Goal: Task Accomplishment & Management: Complete application form

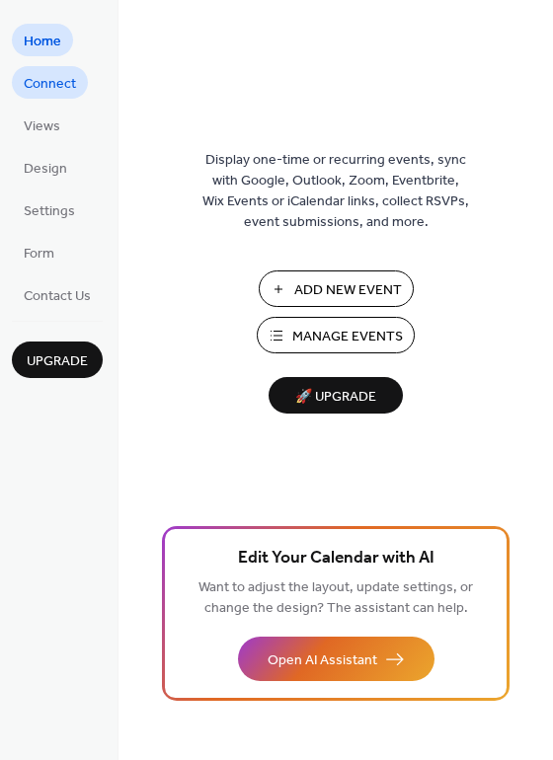
click at [43, 85] on span "Connect" at bounding box center [50, 84] width 52 height 21
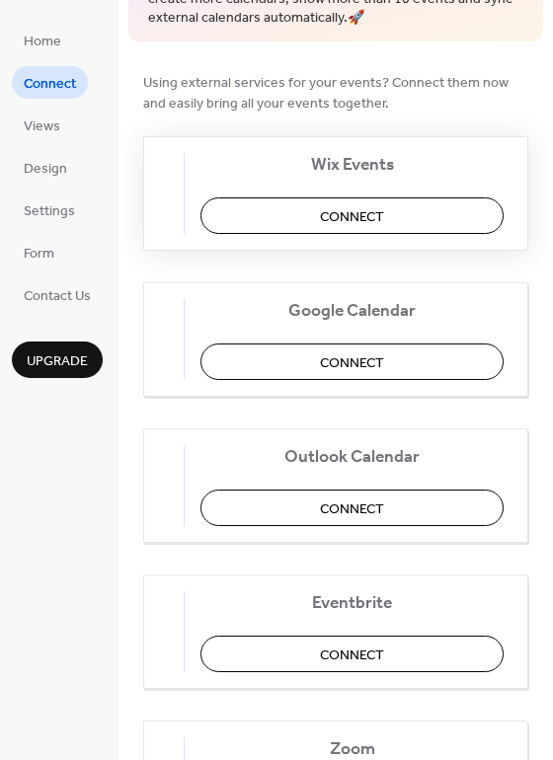
scroll to position [99, 0]
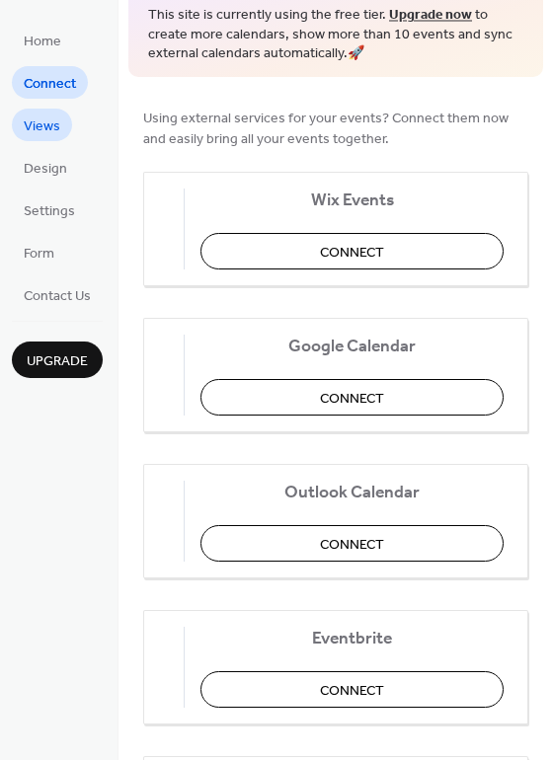
click at [41, 122] on span "Views" at bounding box center [42, 127] width 37 height 21
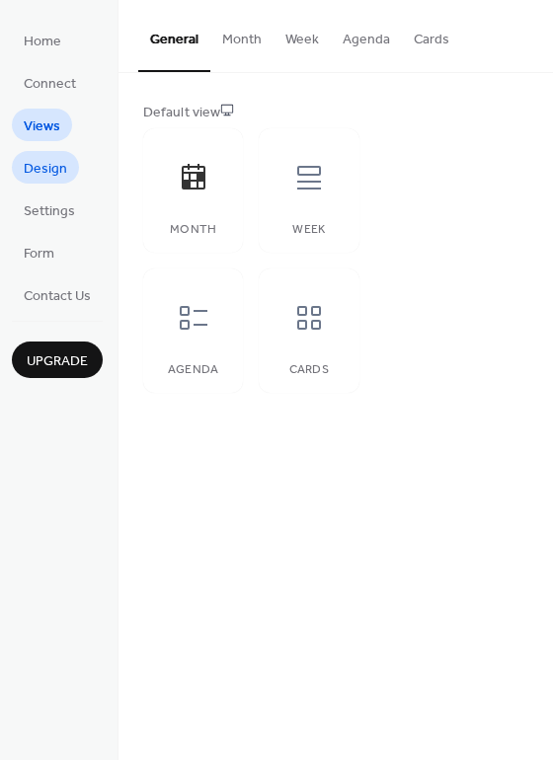
click at [40, 167] on span "Design" at bounding box center [45, 169] width 43 height 21
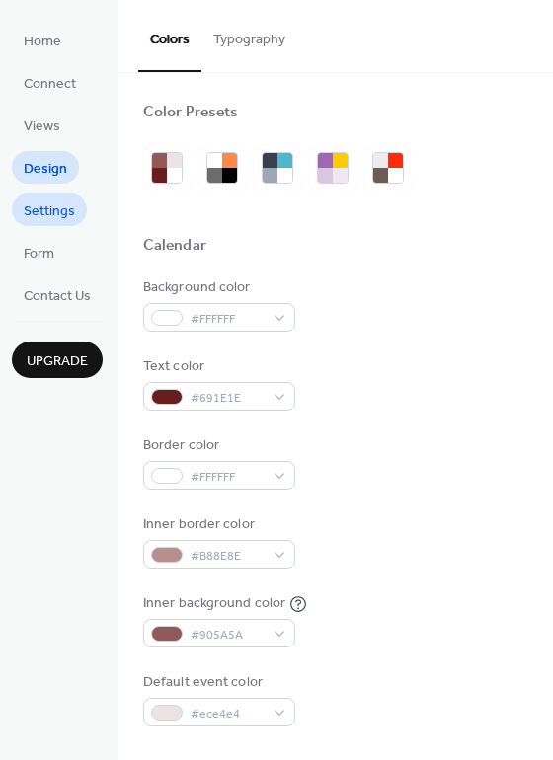
click at [50, 206] on span "Settings" at bounding box center [49, 211] width 51 height 21
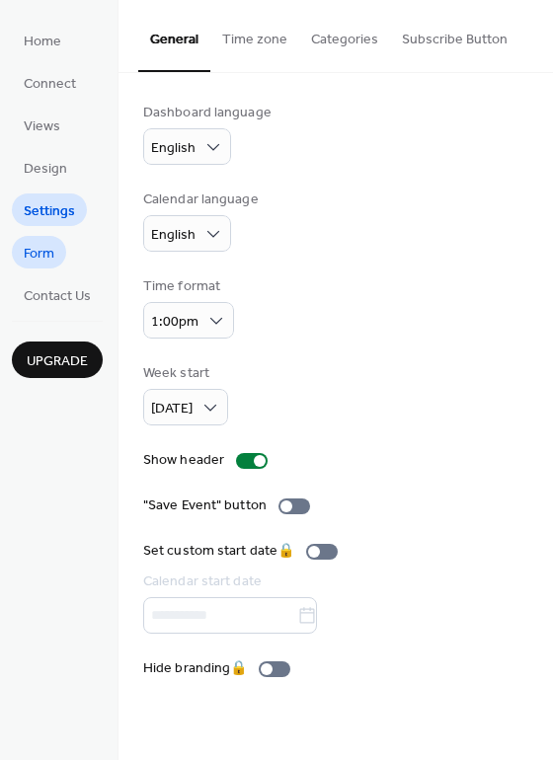
click at [49, 238] on link "Form" at bounding box center [39, 252] width 54 height 33
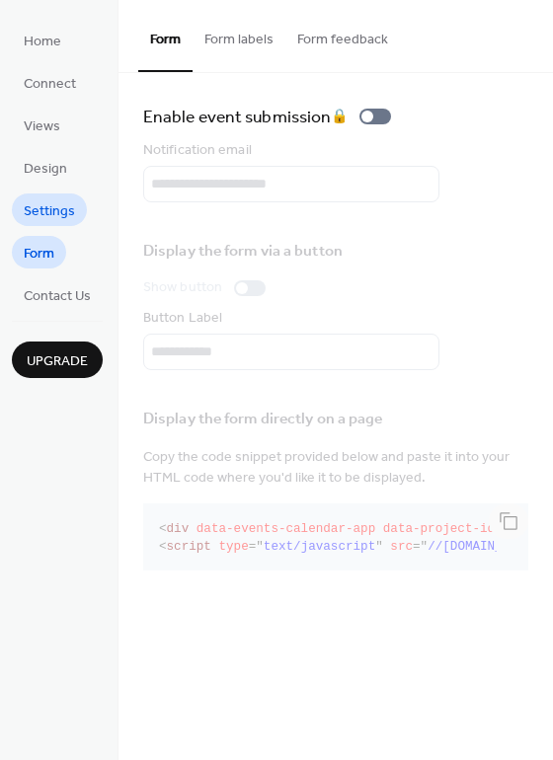
click at [51, 207] on span "Settings" at bounding box center [49, 211] width 51 height 21
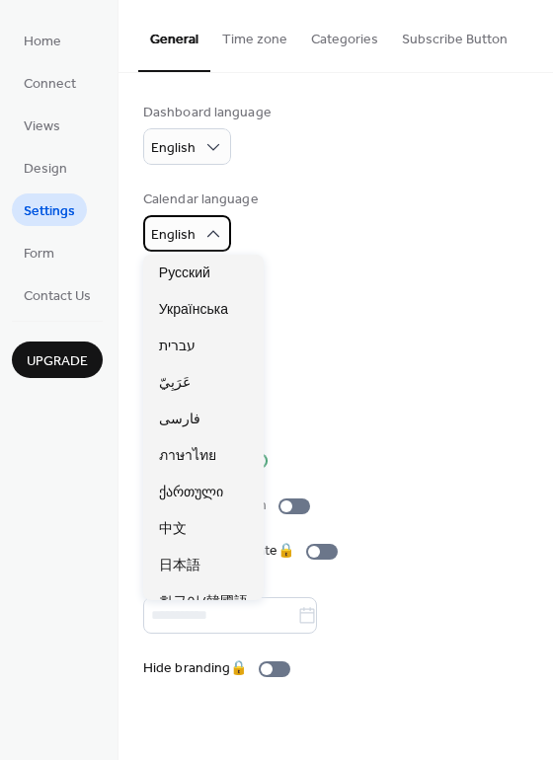
scroll to position [1005, 0]
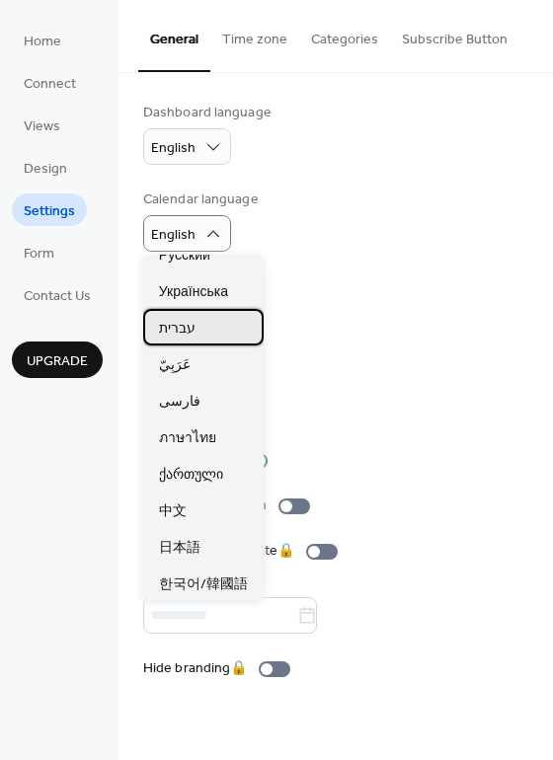
click at [196, 328] on div "עברית" at bounding box center [203, 327] width 120 height 37
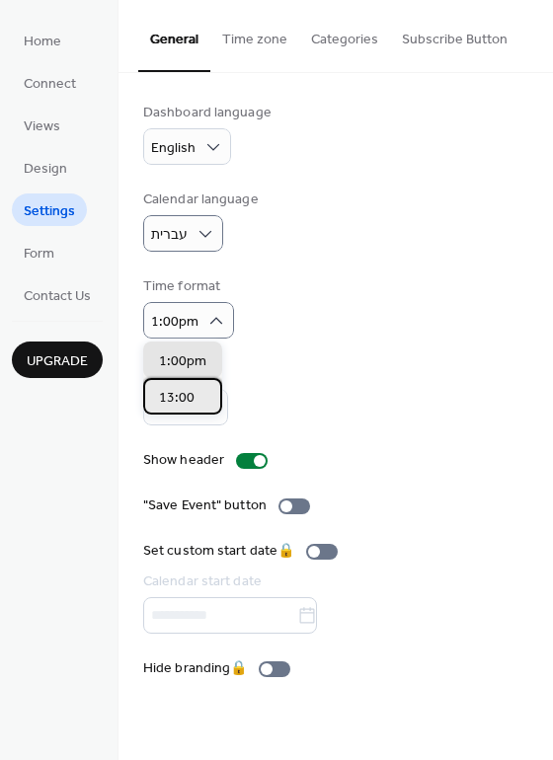
click at [186, 396] on span "13:00" at bounding box center [177, 398] width 36 height 21
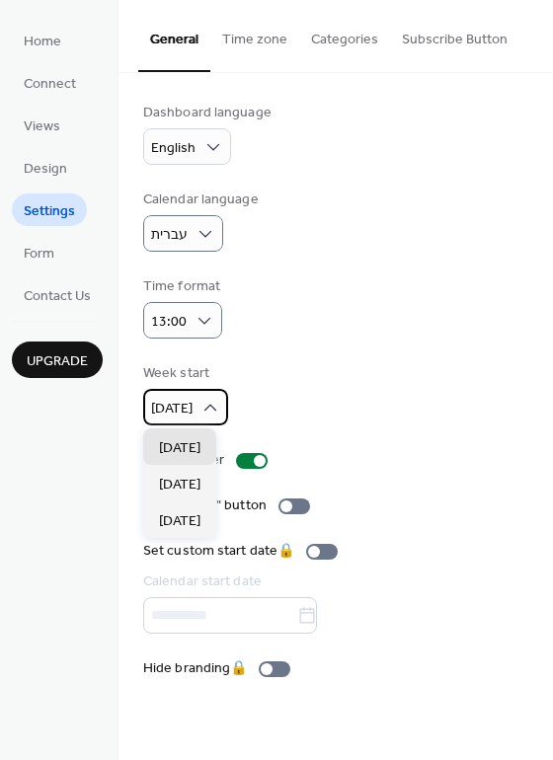
click at [200, 408] on div "Sunday" at bounding box center [185, 407] width 85 height 37
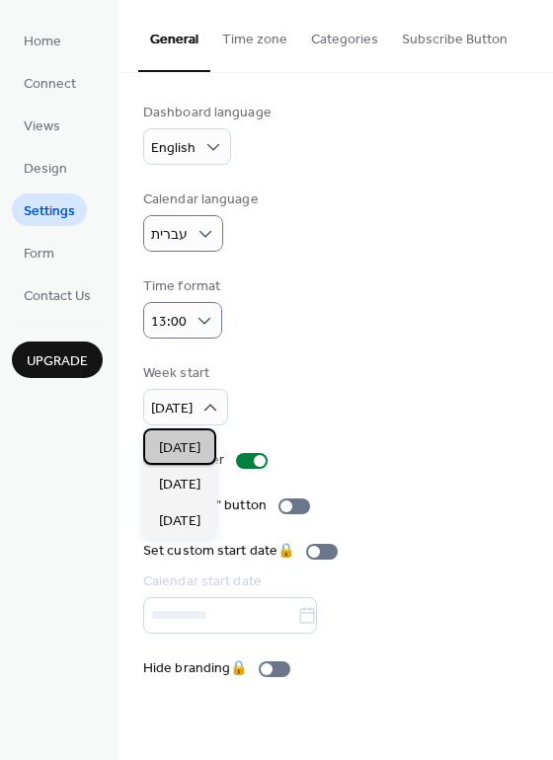
click at [208, 456] on div "Sunday" at bounding box center [179, 447] width 73 height 37
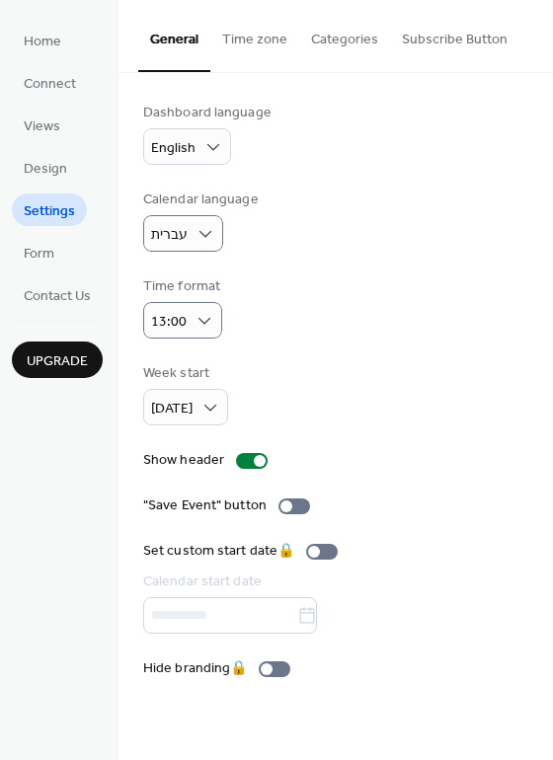
click at [251, 45] on button "Time zone" at bounding box center [254, 35] width 89 height 70
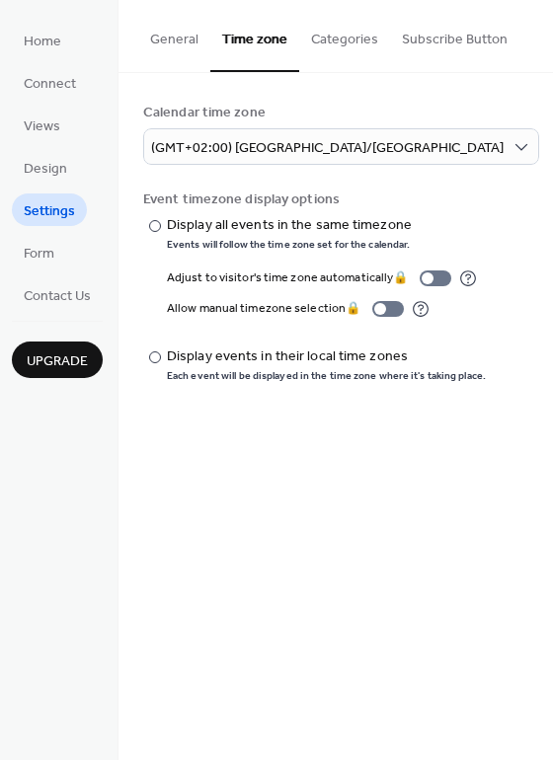
click at [346, 43] on button "Categories" at bounding box center [344, 35] width 91 height 70
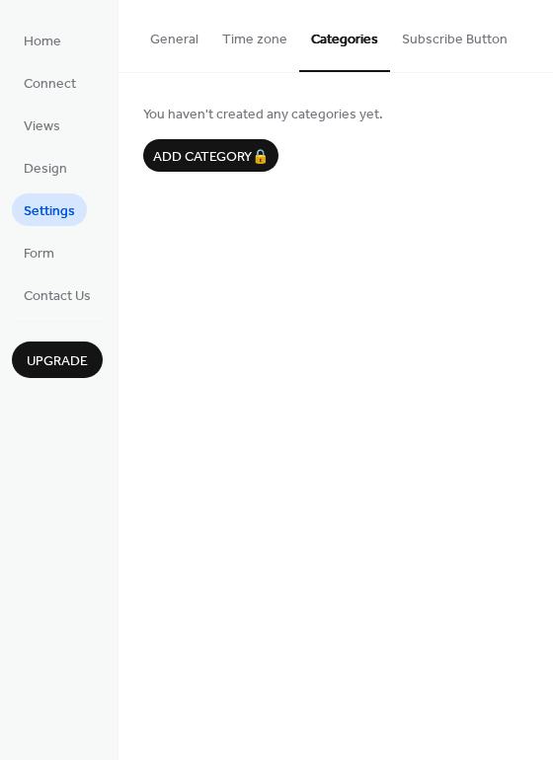
click at [414, 32] on button "Subscribe Button" at bounding box center [454, 35] width 129 height 70
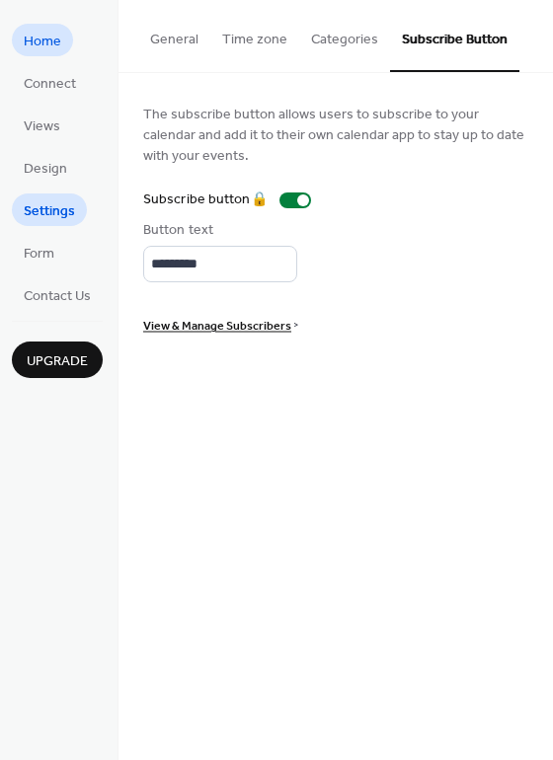
click at [34, 41] on span "Home" at bounding box center [43, 42] width 38 height 21
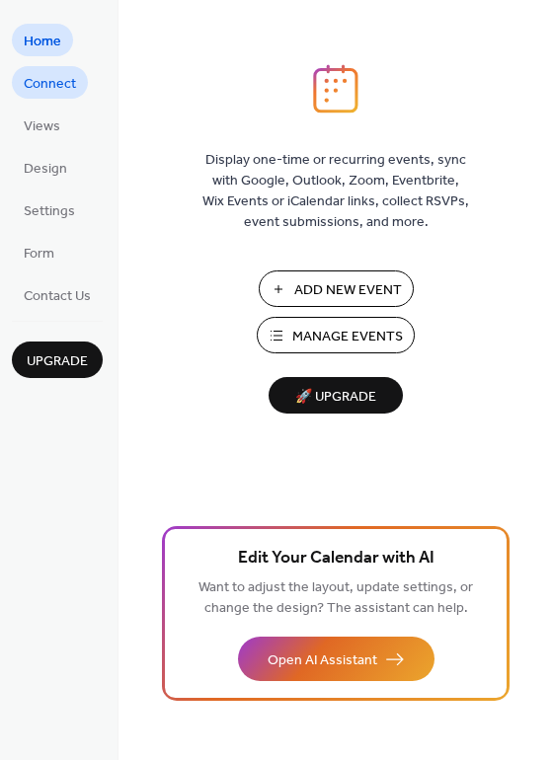
click at [39, 83] on span "Connect" at bounding box center [50, 84] width 52 height 21
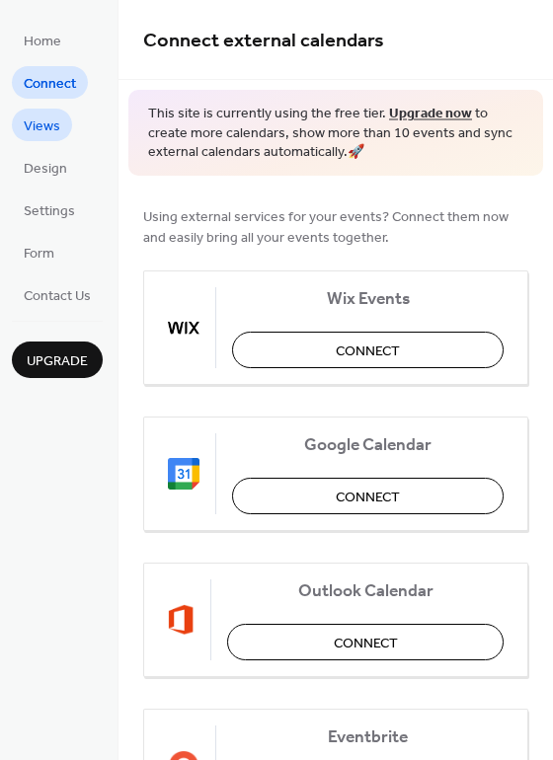
click at [39, 119] on span "Views" at bounding box center [42, 127] width 37 height 21
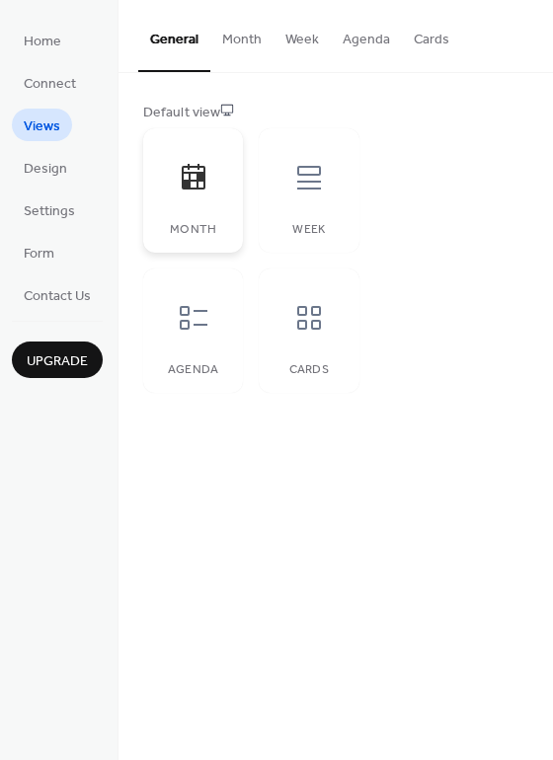
click at [193, 175] on icon at bounding box center [194, 178] width 32 height 32
click at [238, 44] on button "Month" at bounding box center [241, 35] width 63 height 70
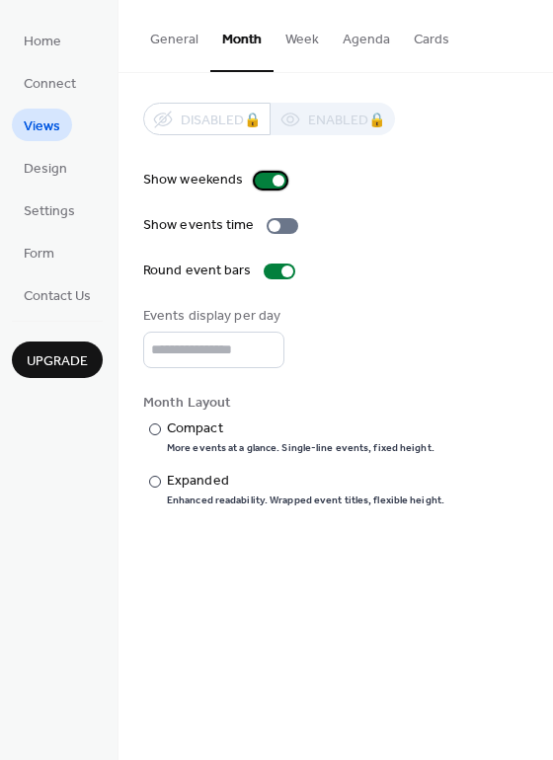
click at [273, 182] on div at bounding box center [279, 181] width 12 height 12
click at [269, 179] on div at bounding box center [271, 181] width 32 height 16
click at [280, 227] on div at bounding box center [283, 226] width 32 height 16
click at [274, 270] on div at bounding box center [280, 272] width 32 height 16
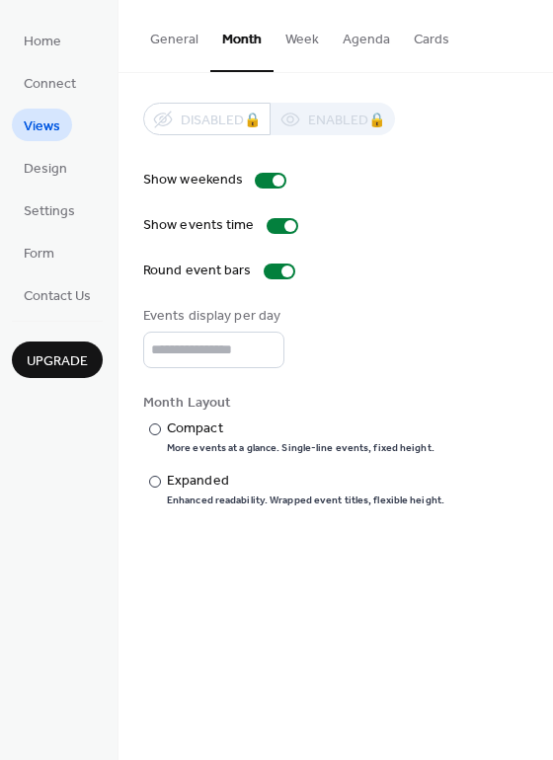
click at [306, 44] on button "Week" at bounding box center [302, 35] width 57 height 70
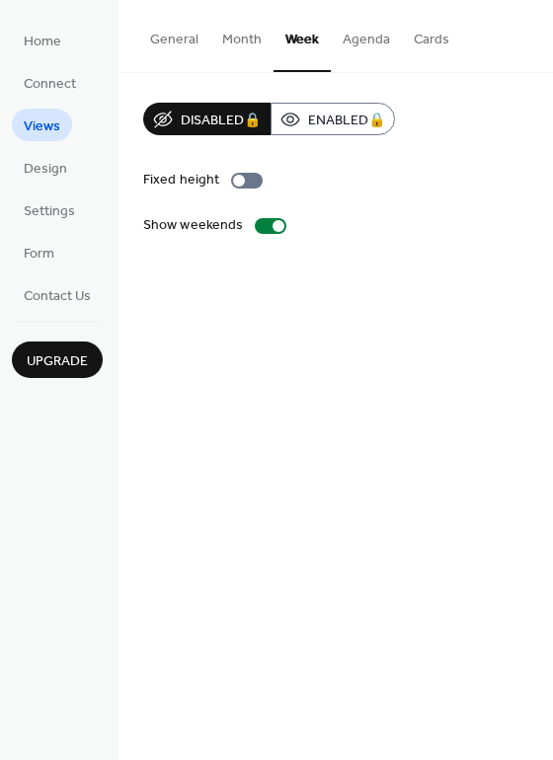
click at [229, 39] on button "Month" at bounding box center [241, 35] width 63 height 70
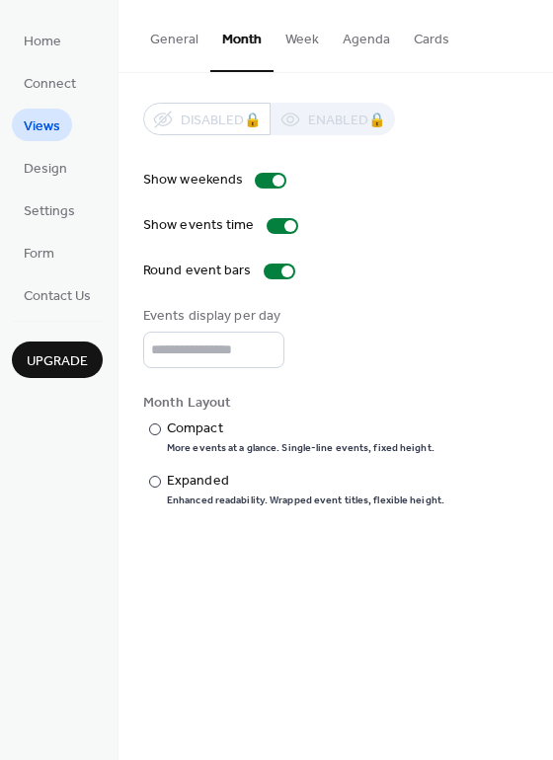
click at [305, 48] on button "Week" at bounding box center [302, 35] width 57 height 70
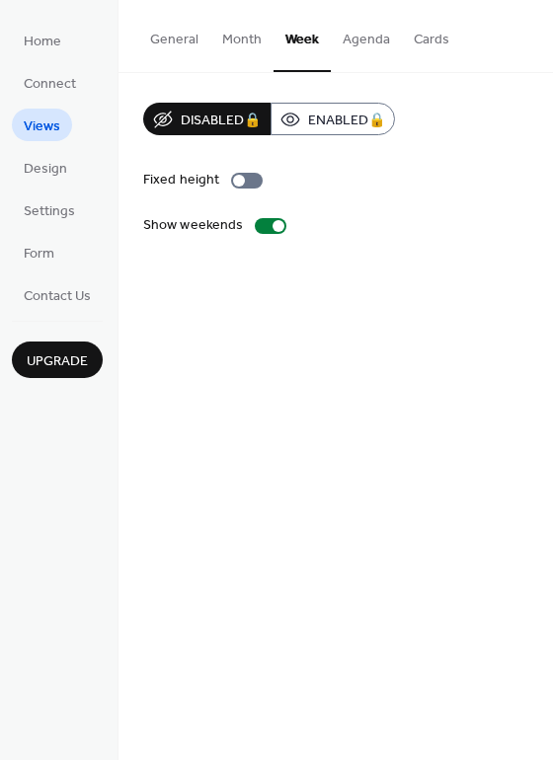
click at [361, 36] on button "Agenda" at bounding box center [366, 35] width 71 height 70
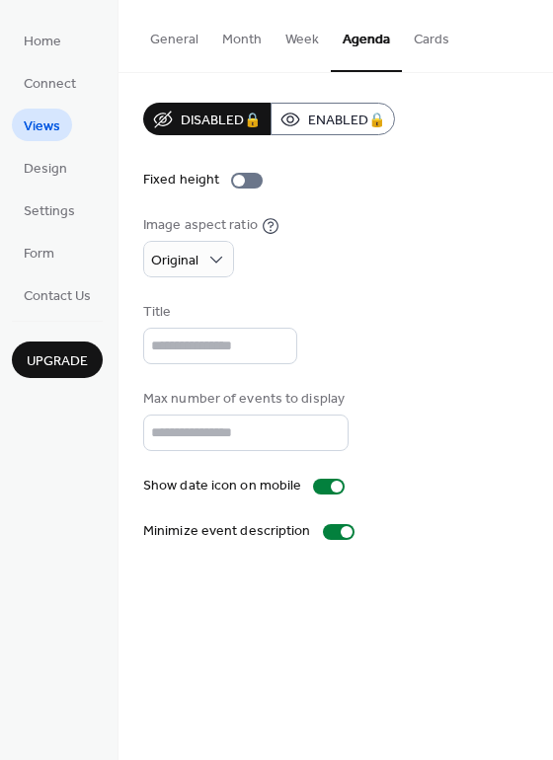
click at [428, 37] on button "Cards" at bounding box center [431, 35] width 59 height 70
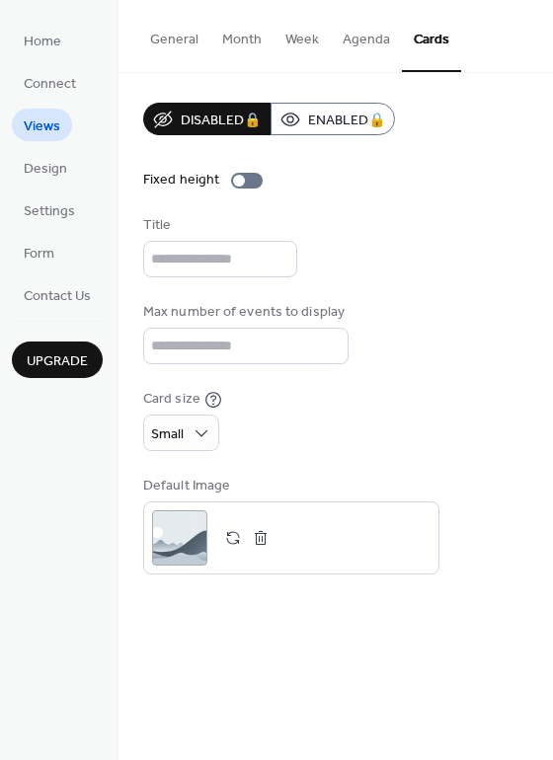
click at [177, 42] on button "General" at bounding box center [174, 35] width 72 height 70
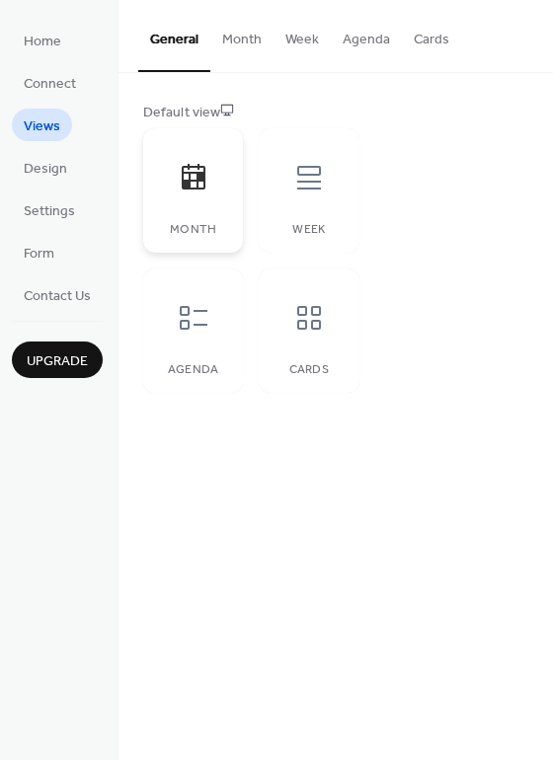
click at [205, 204] on div at bounding box center [193, 177] width 59 height 59
click at [196, 182] on icon at bounding box center [194, 177] width 24 height 26
click at [303, 321] on icon at bounding box center [309, 318] width 24 height 24
click at [35, 167] on span "Design" at bounding box center [45, 169] width 43 height 21
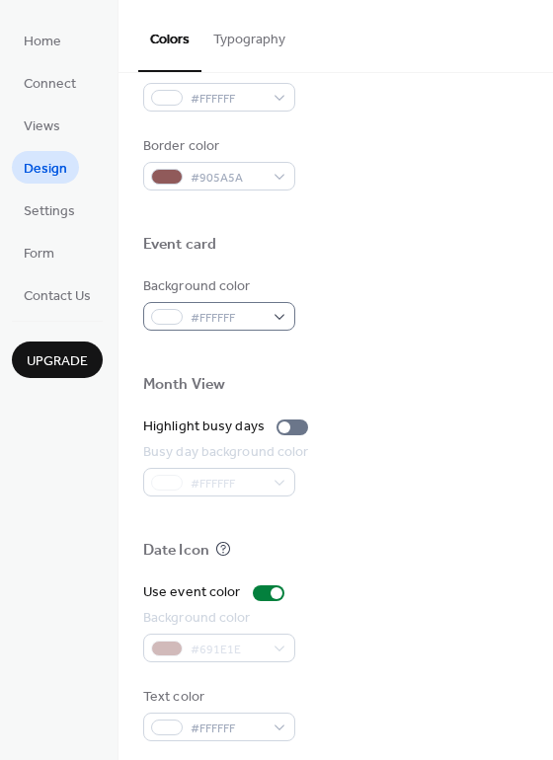
scroll to position [844, 0]
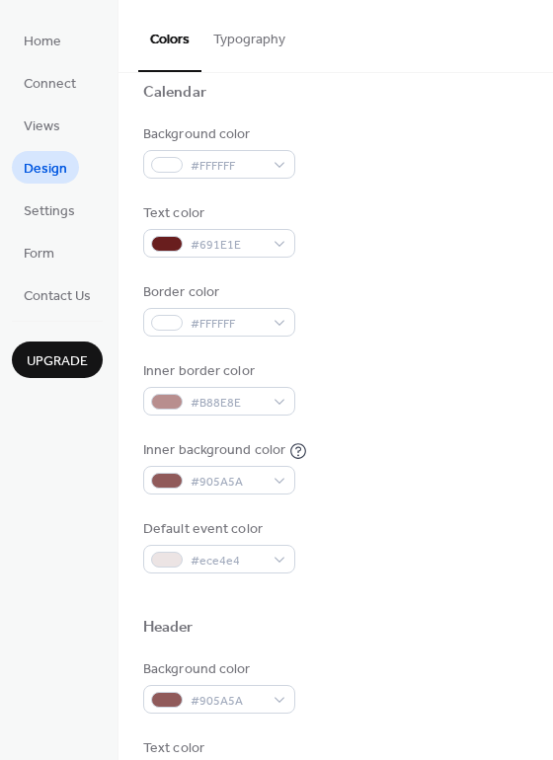
click at [255, 36] on button "Typography" at bounding box center [249, 35] width 96 height 70
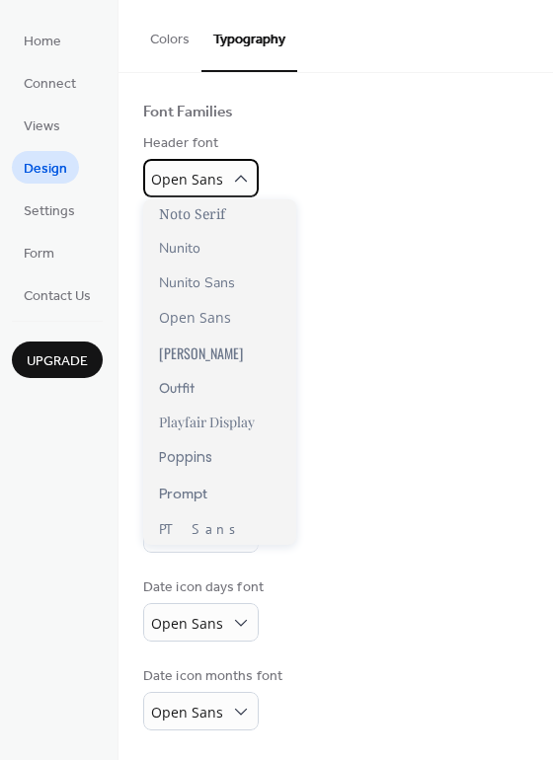
scroll to position [987, 0]
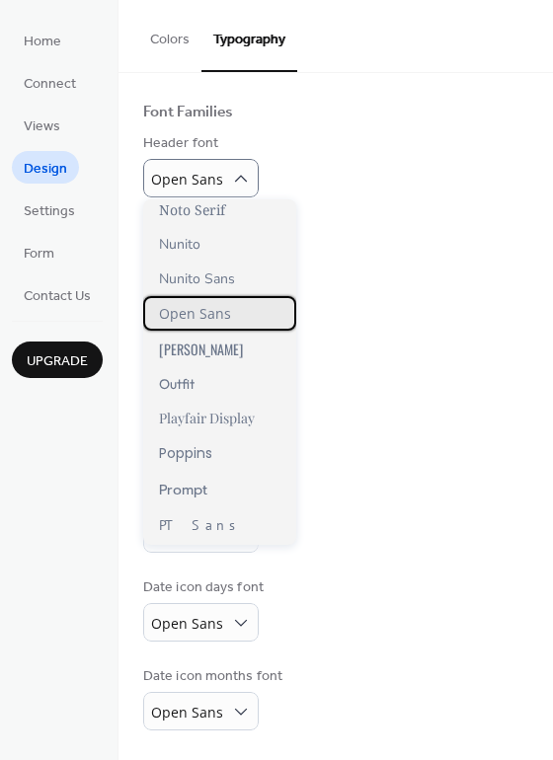
click at [199, 316] on span "Open Sans" at bounding box center [195, 313] width 72 height 19
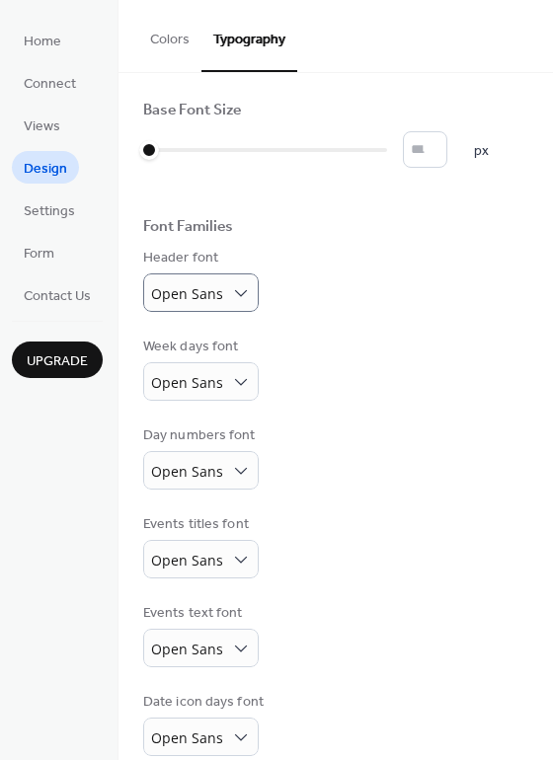
scroll to position [0, 0]
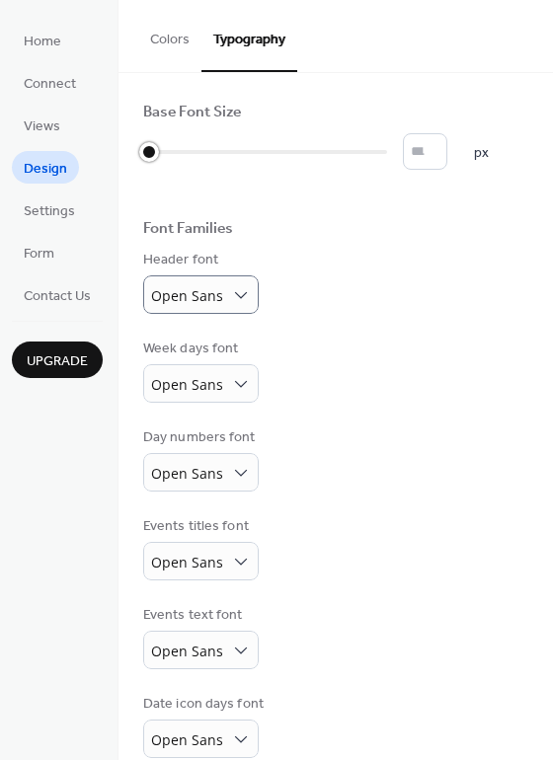
type input "*"
drag, startPoint x: 153, startPoint y: 153, endPoint x: 174, endPoint y: 153, distance: 20.7
click at [174, 153] on div at bounding box center [178, 152] width 20 height 20
click at [54, 203] on span "Settings" at bounding box center [49, 211] width 51 height 21
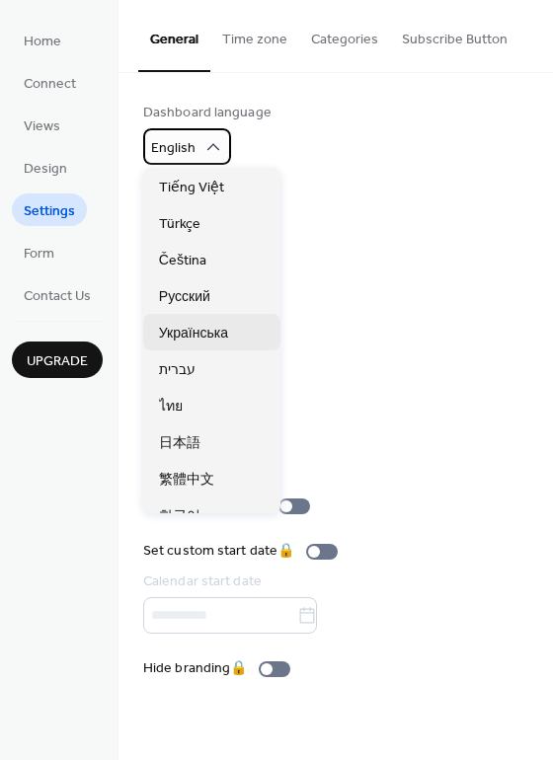
scroll to position [494, 0]
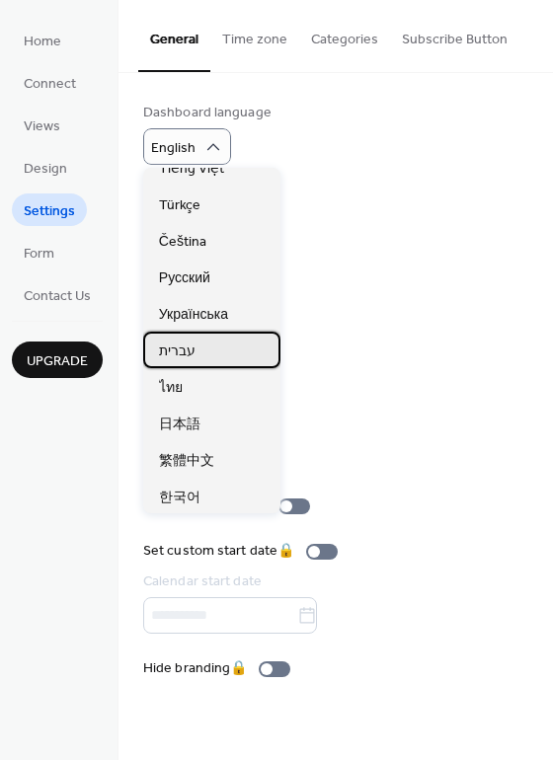
click at [196, 353] on div "עברית" at bounding box center [211, 350] width 137 height 37
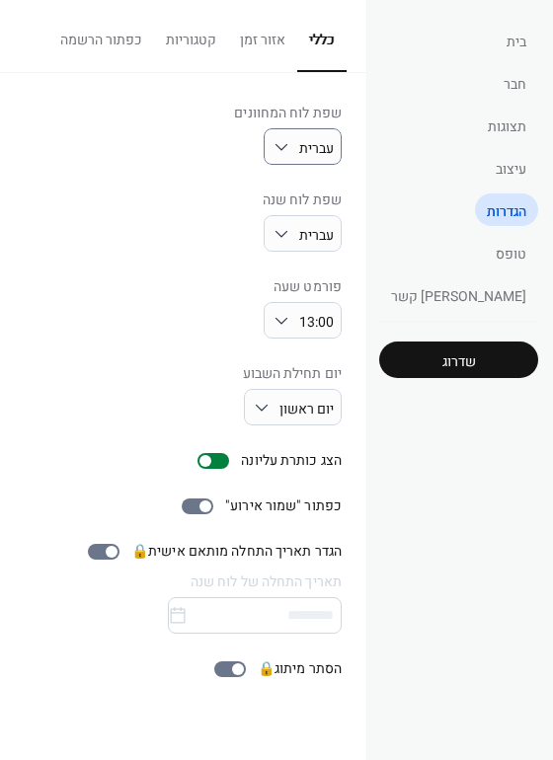
click at [297, 39] on button "אזור זמן" at bounding box center [262, 35] width 69 height 70
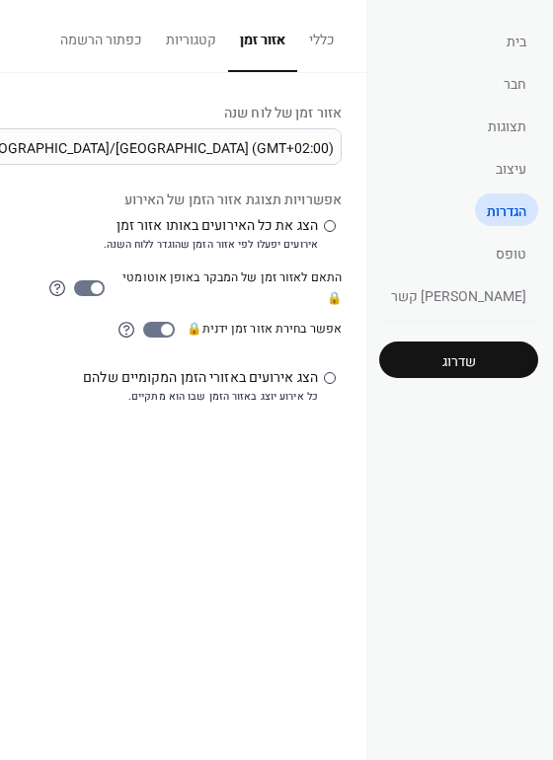
click at [228, 39] on button "קטגוריות" at bounding box center [191, 35] width 74 height 70
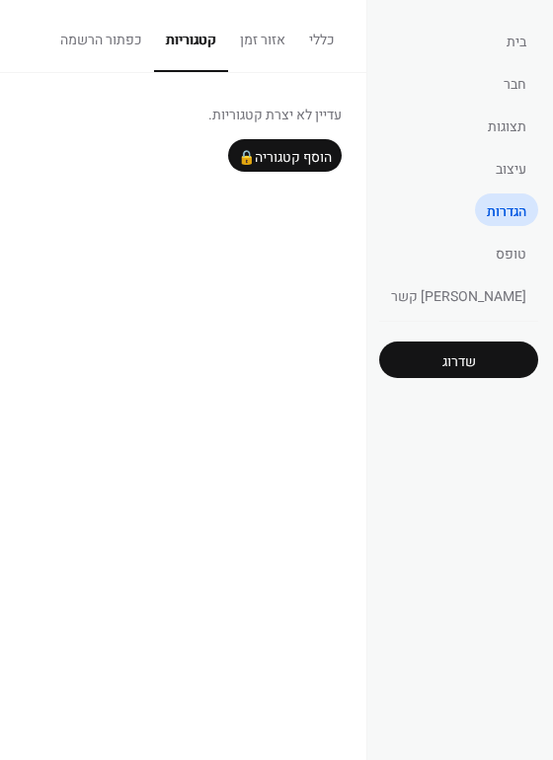
drag, startPoint x: 214, startPoint y: 37, endPoint x: 182, endPoint y: 37, distance: 32.6
click at [154, 37] on button "כפתור הרשמה" at bounding box center [101, 35] width 106 height 70
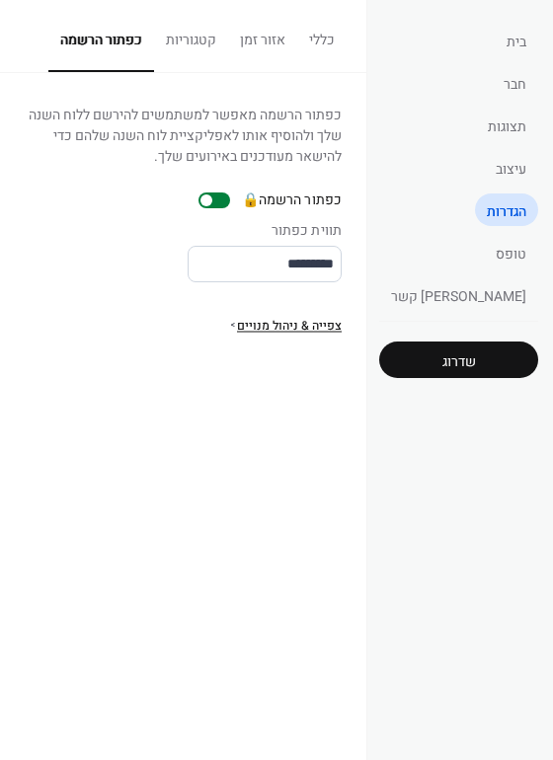
click at [347, 39] on button "כללי" at bounding box center [321, 35] width 49 height 70
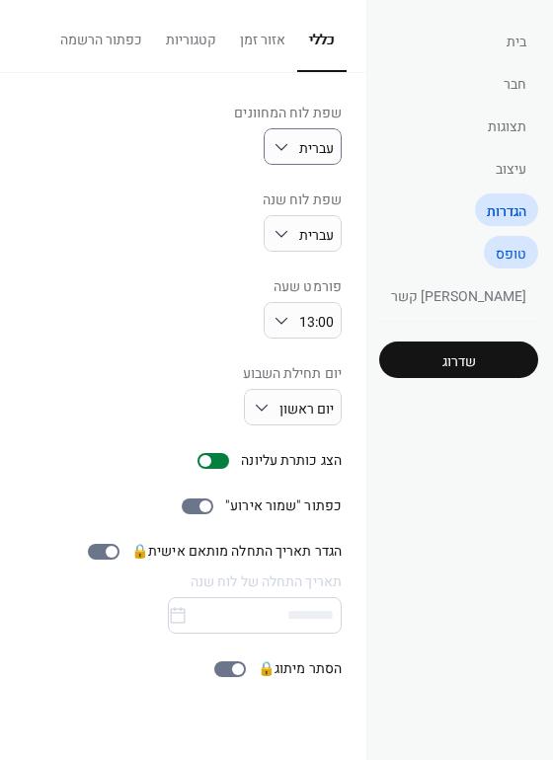
click at [492, 253] on link "טופס" at bounding box center [511, 252] width 54 height 33
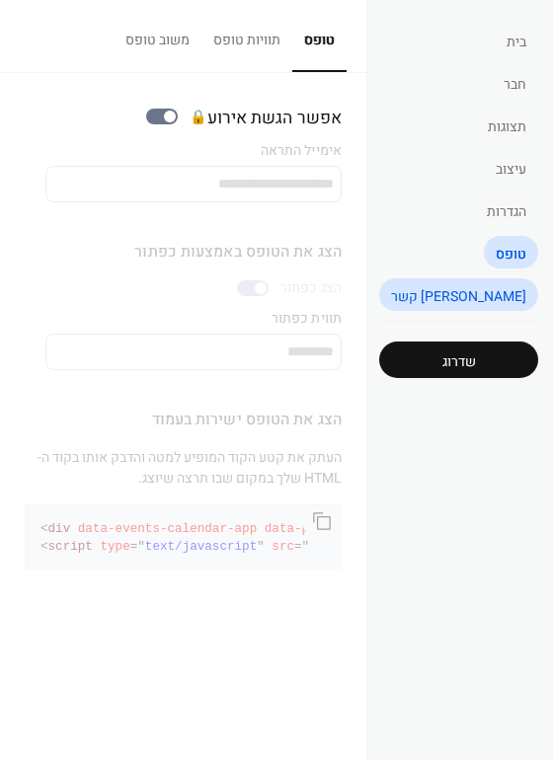
click at [489, 299] on span "צור קשר" at bounding box center [458, 296] width 135 height 21
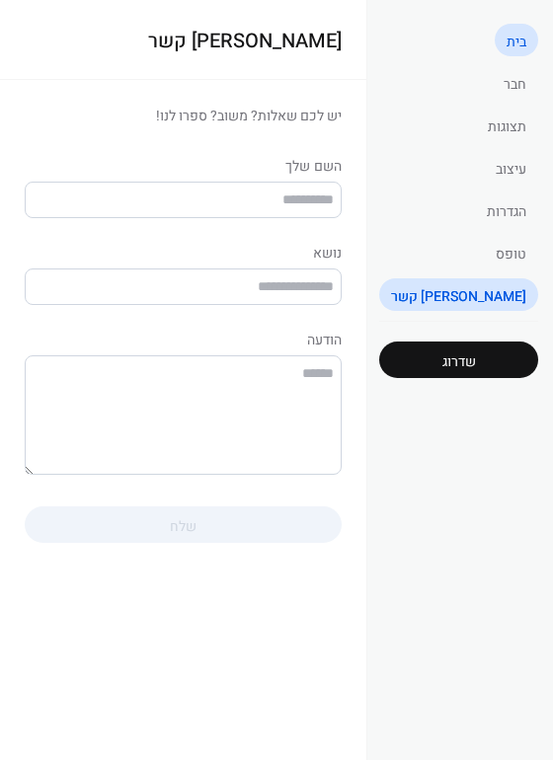
click at [512, 44] on span "בית" at bounding box center [517, 42] width 20 height 21
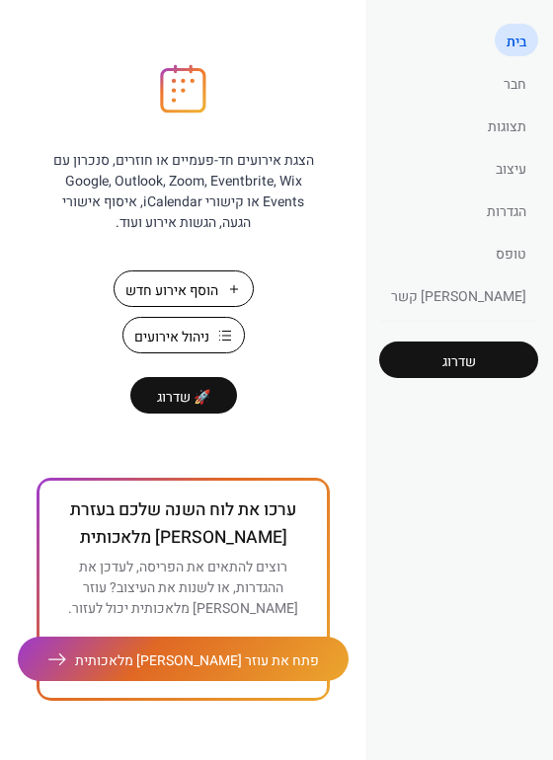
click at [209, 338] on span "ניהול אירועים" at bounding box center [171, 337] width 75 height 21
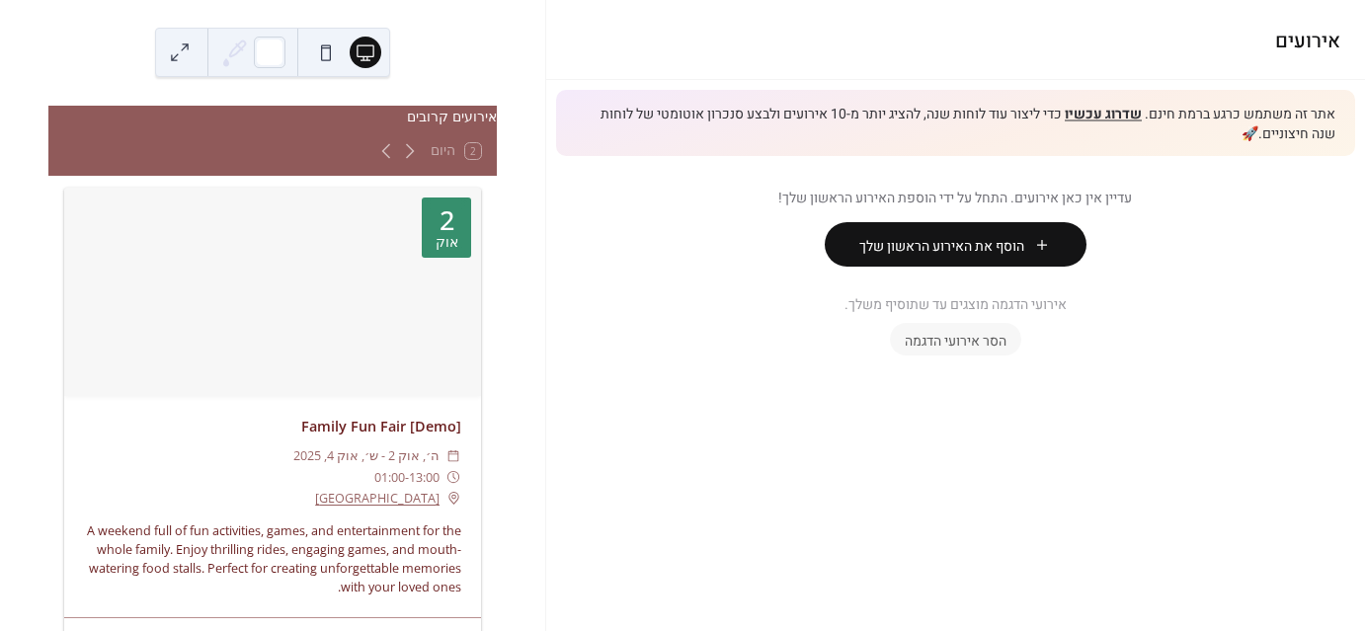
click at [1016, 246] on span "הוסף את האירוע הראשון שלך" at bounding box center [941, 246] width 165 height 21
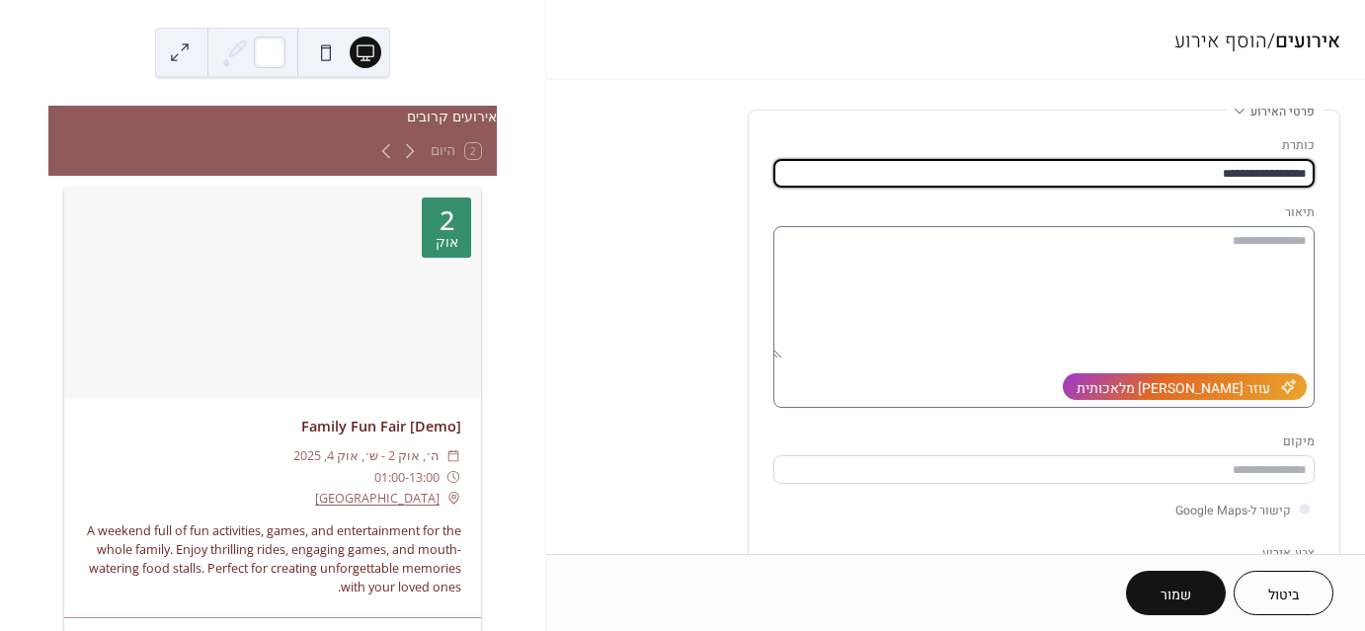
type input "**********"
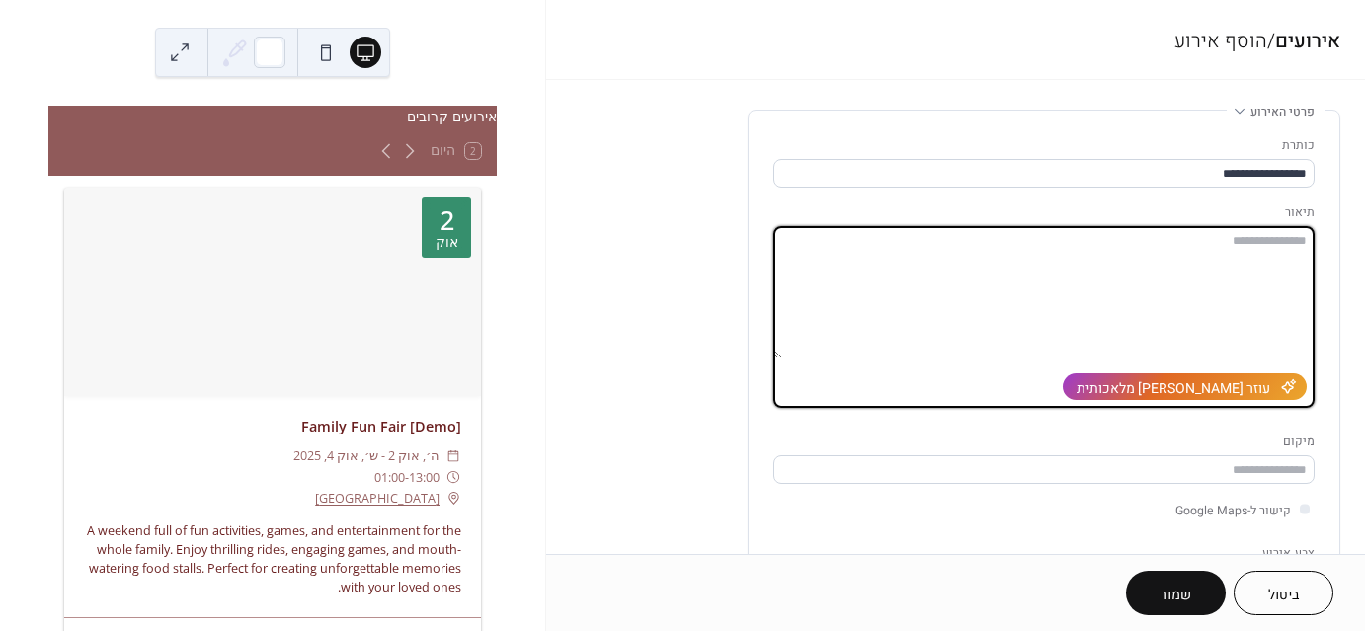
click at [1189, 236] on textarea at bounding box center [1043, 292] width 541 height 132
click at [901, 235] on textarea "**********" at bounding box center [1043, 292] width 541 height 132
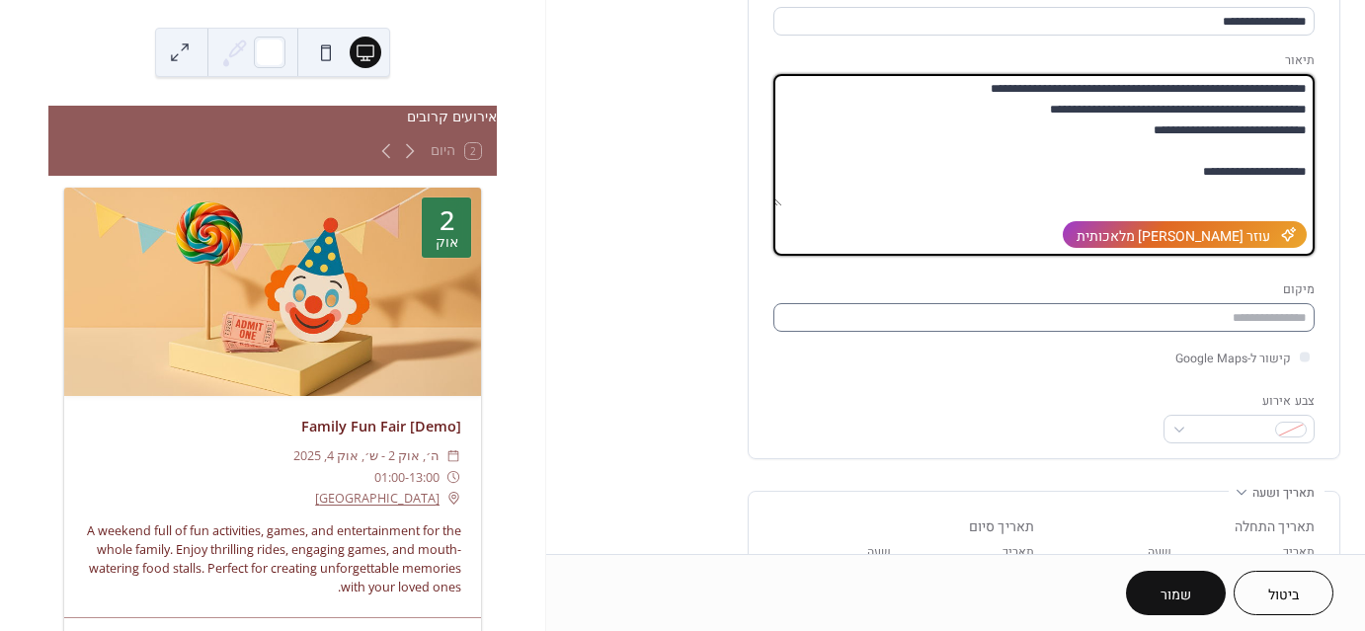
scroll to position [197, 0]
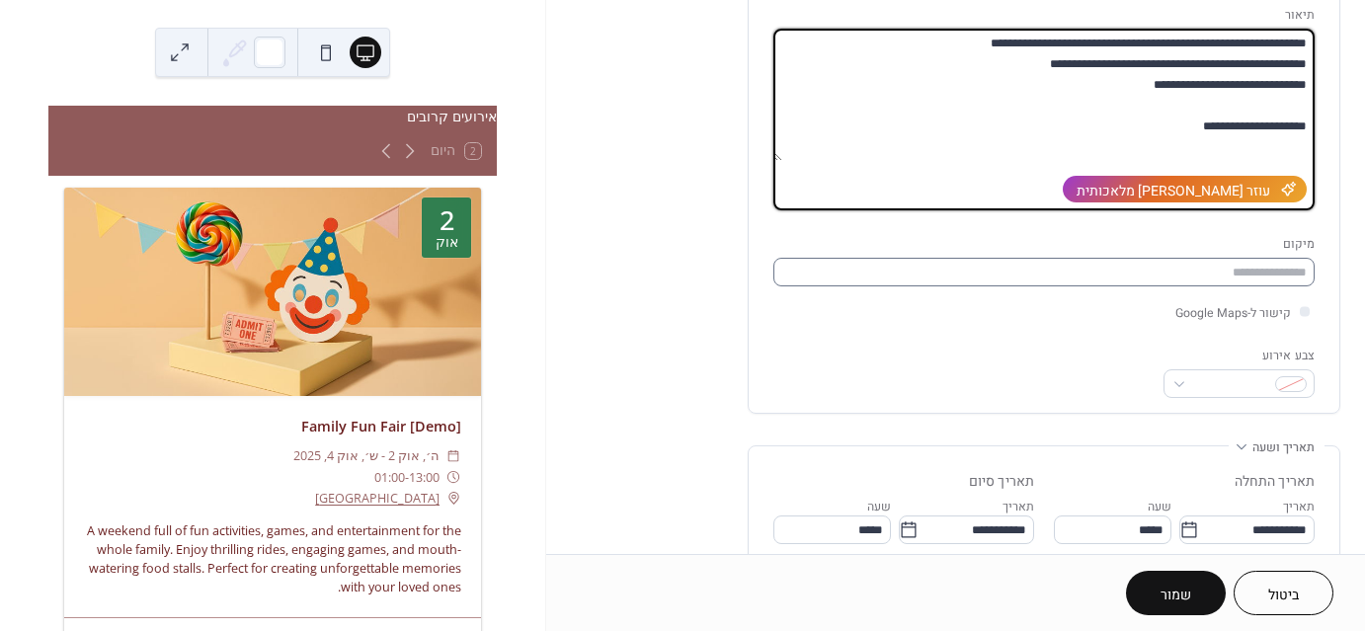
type textarea "**********"
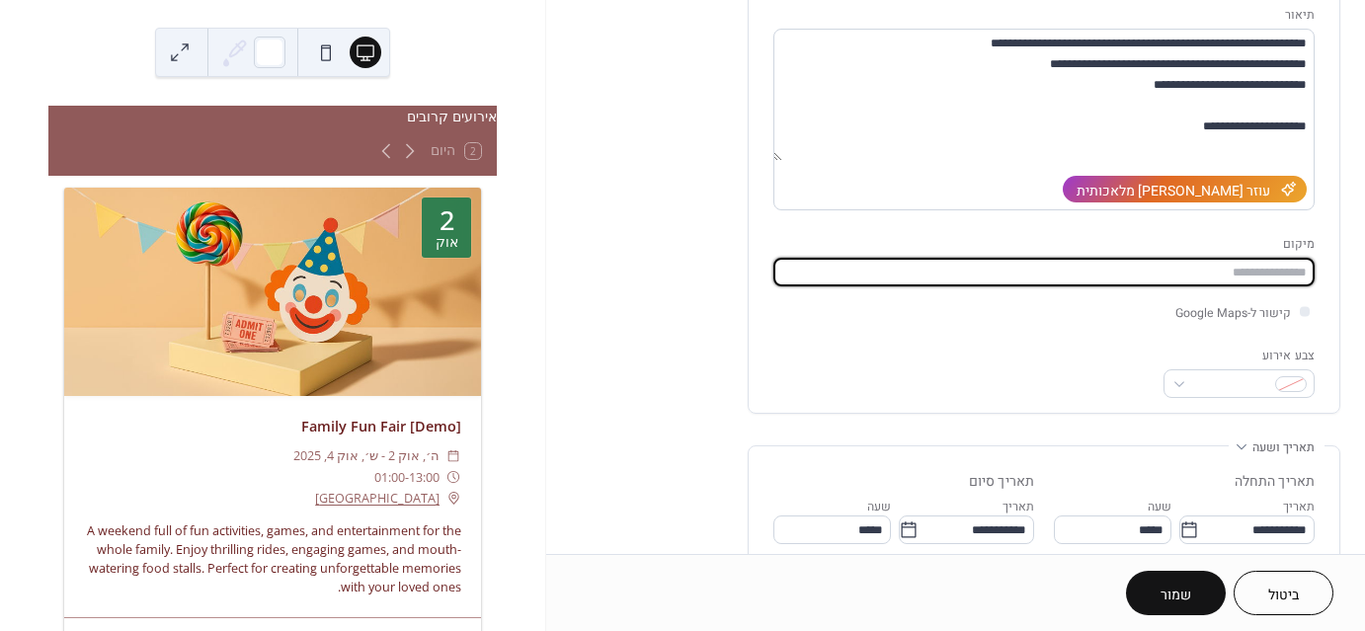
click at [1281, 275] on input "text" at bounding box center [1043, 272] width 541 height 29
type input "**********"
click at [1290, 376] on div at bounding box center [1291, 384] width 32 height 16
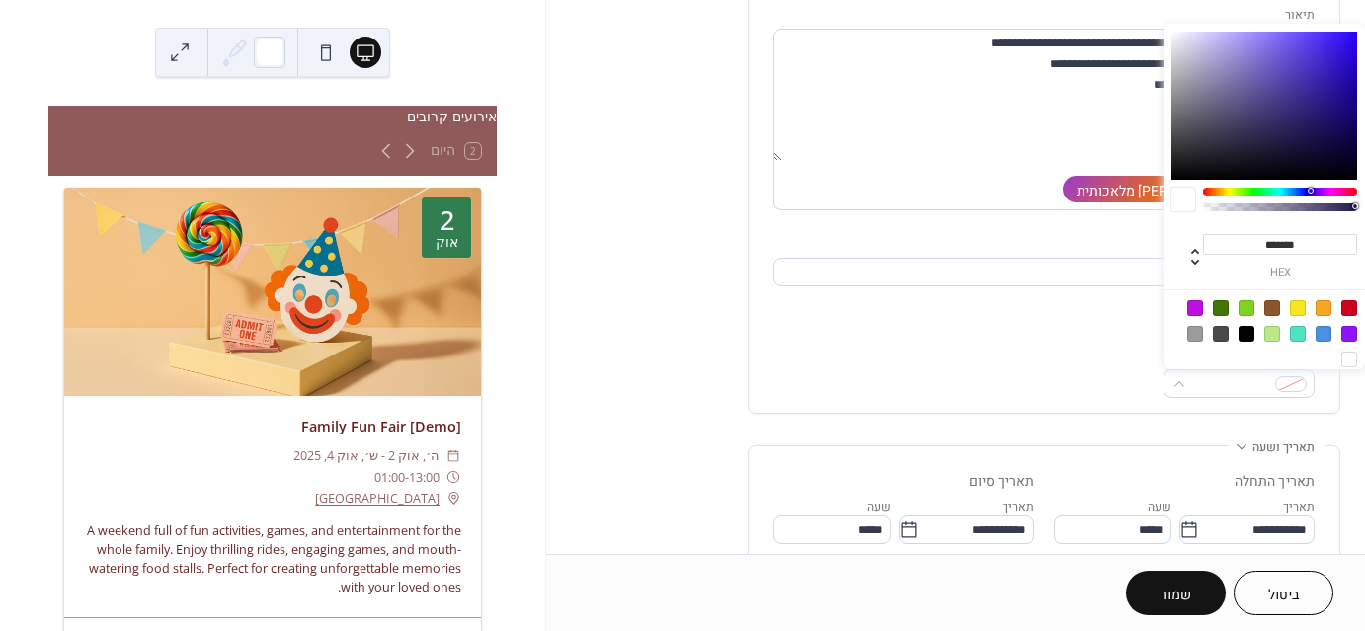
click at [1190, 300] on div at bounding box center [1195, 308] width 16 height 16
type input "*******"
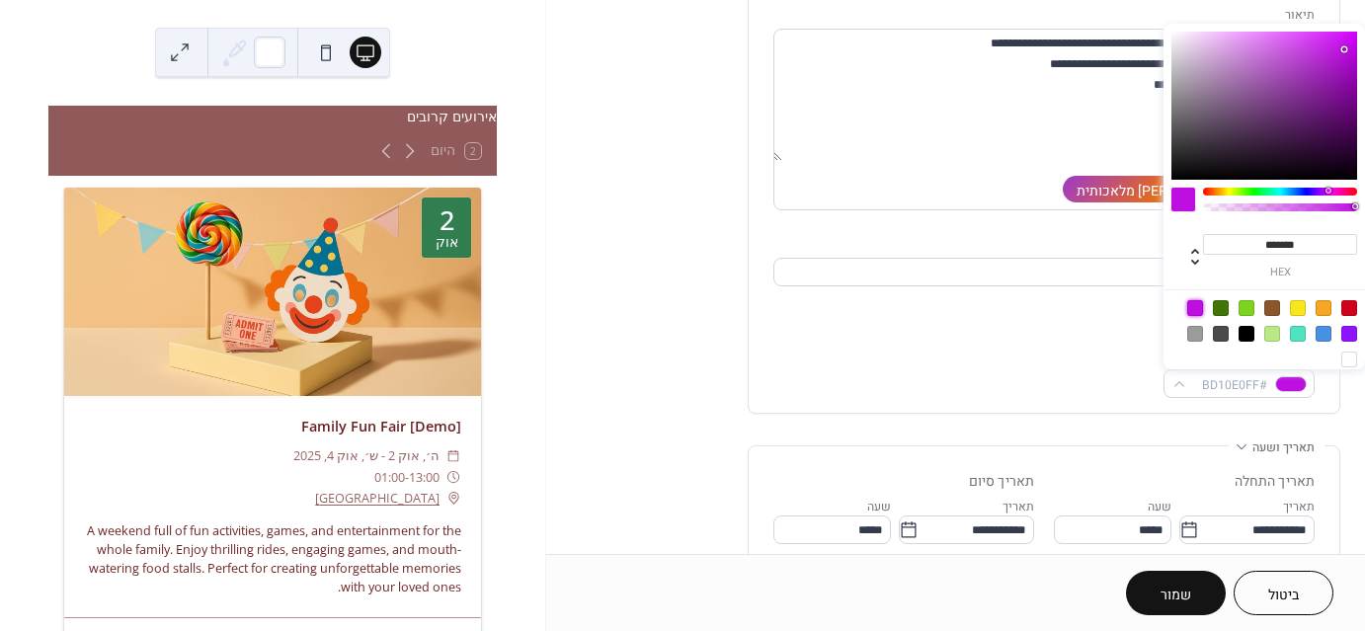
click at [1167, 432] on div "**********" at bounding box center [1043, 506] width 592 height 1189
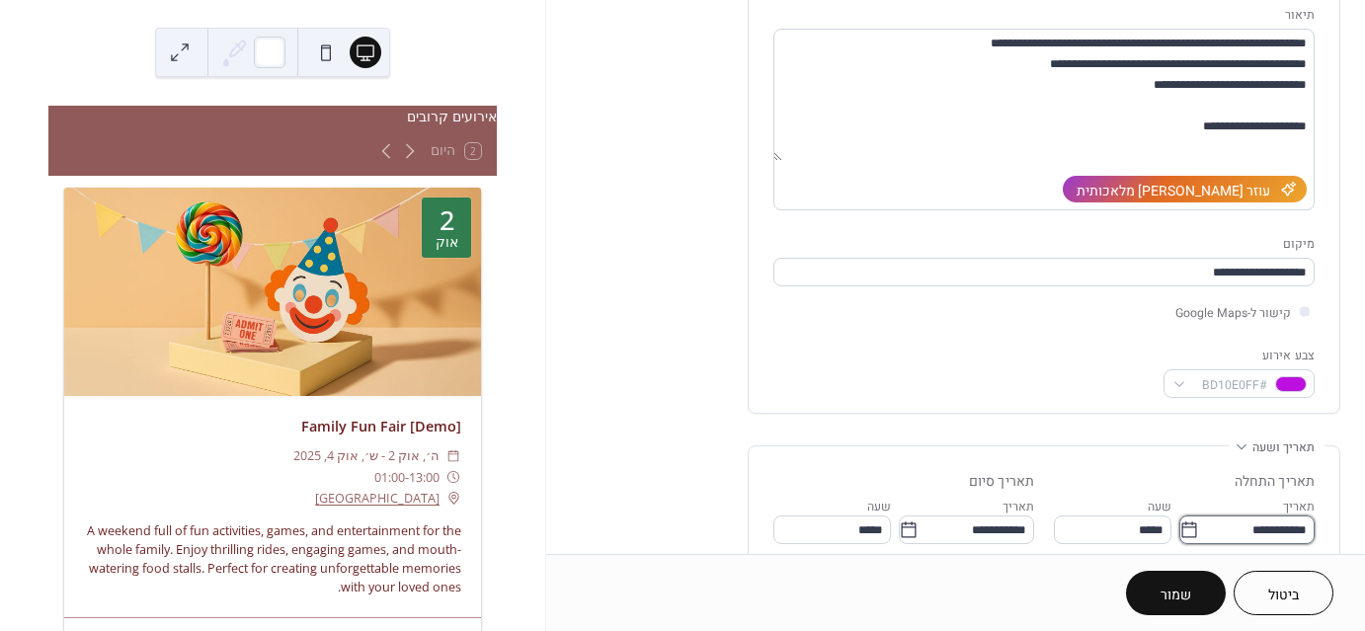
click at [1248, 526] on input "**********" at bounding box center [1257, 529] width 116 height 29
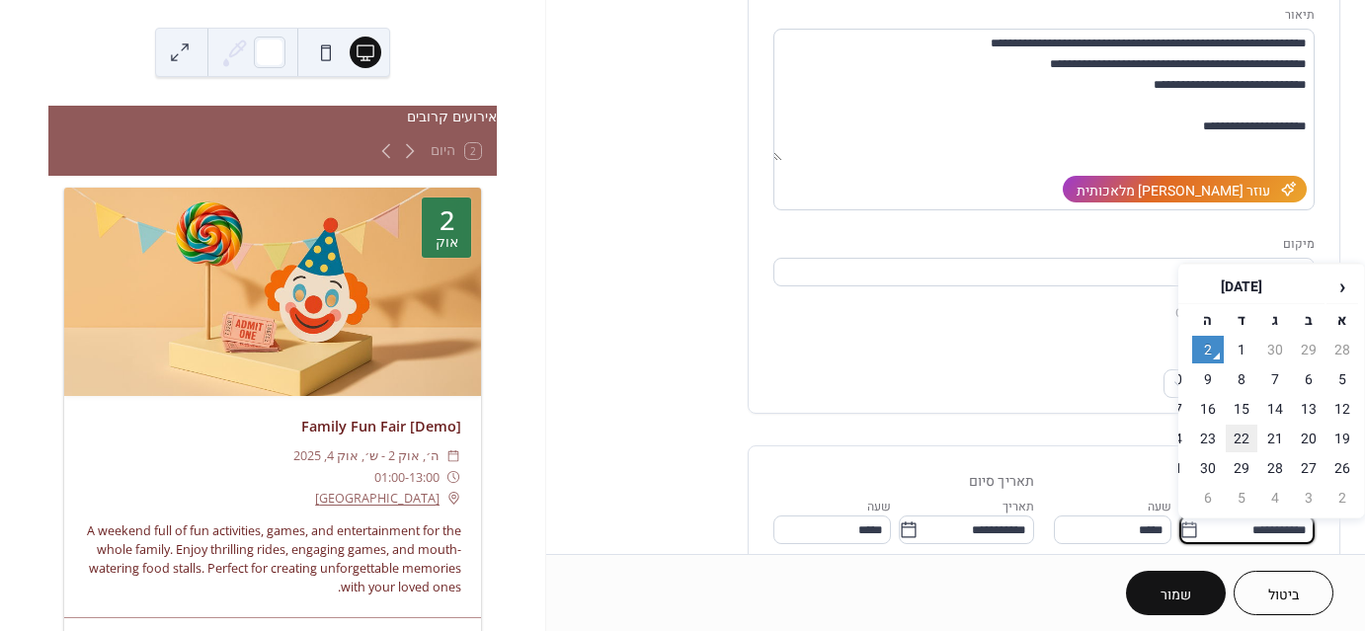
click at [1242, 435] on td "22" at bounding box center [1241, 439] width 32 height 28
type input "**********"
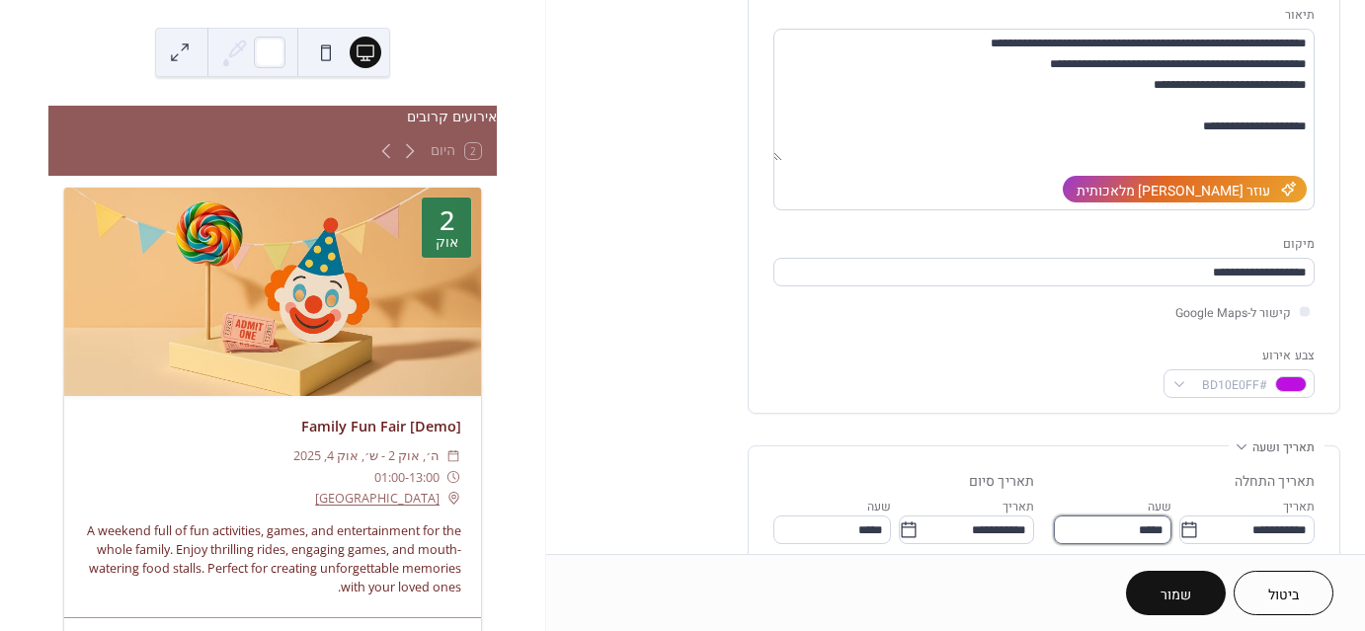
click at [1135, 539] on input "*****" at bounding box center [1113, 529] width 118 height 29
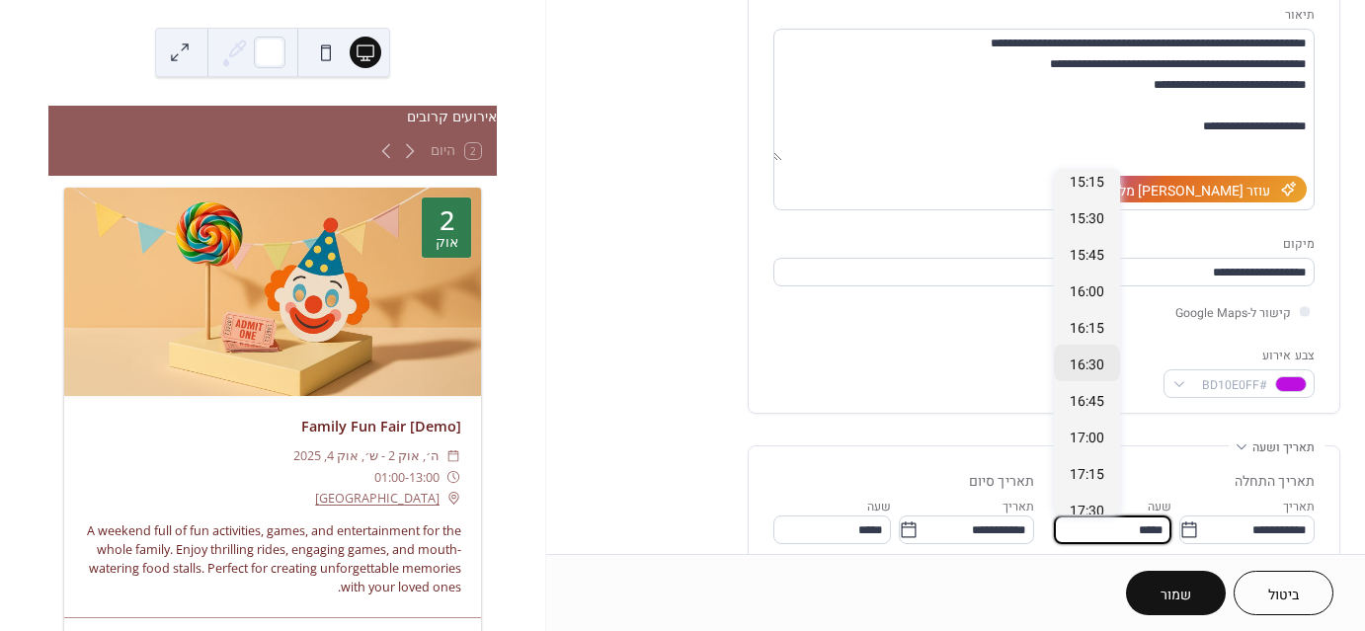
scroll to position [2247, 0]
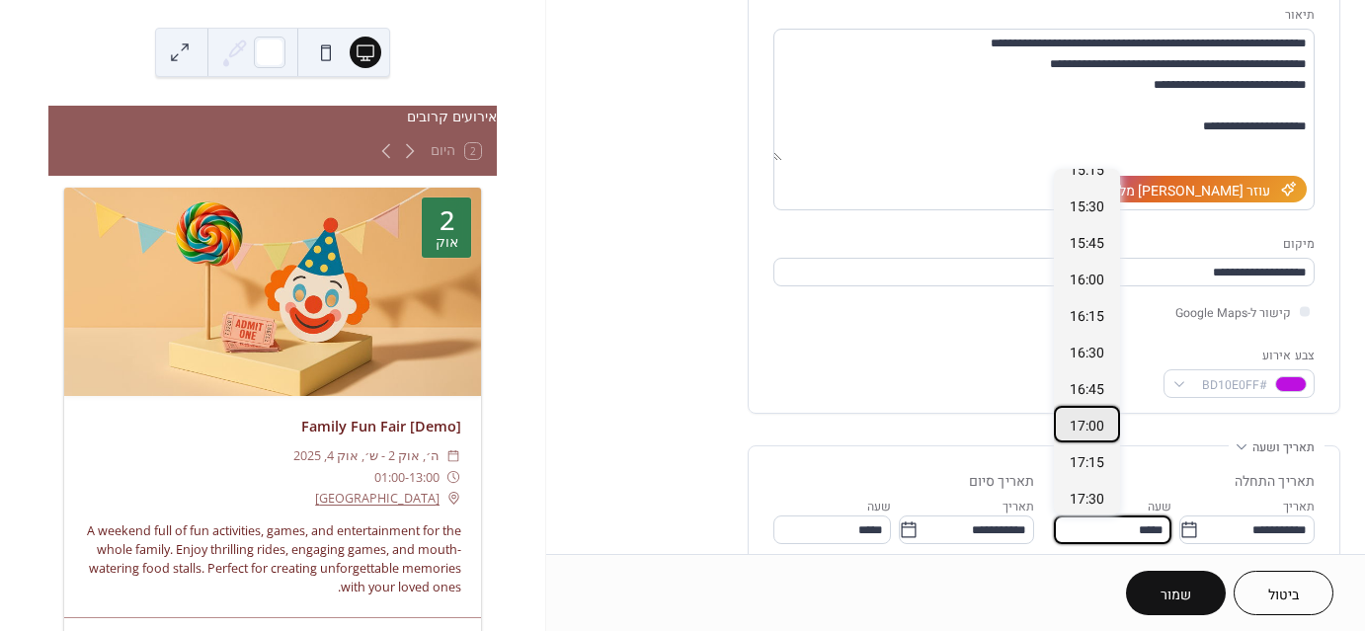
click at [1097, 423] on span "17:00" at bounding box center [1086, 426] width 35 height 21
type input "*****"
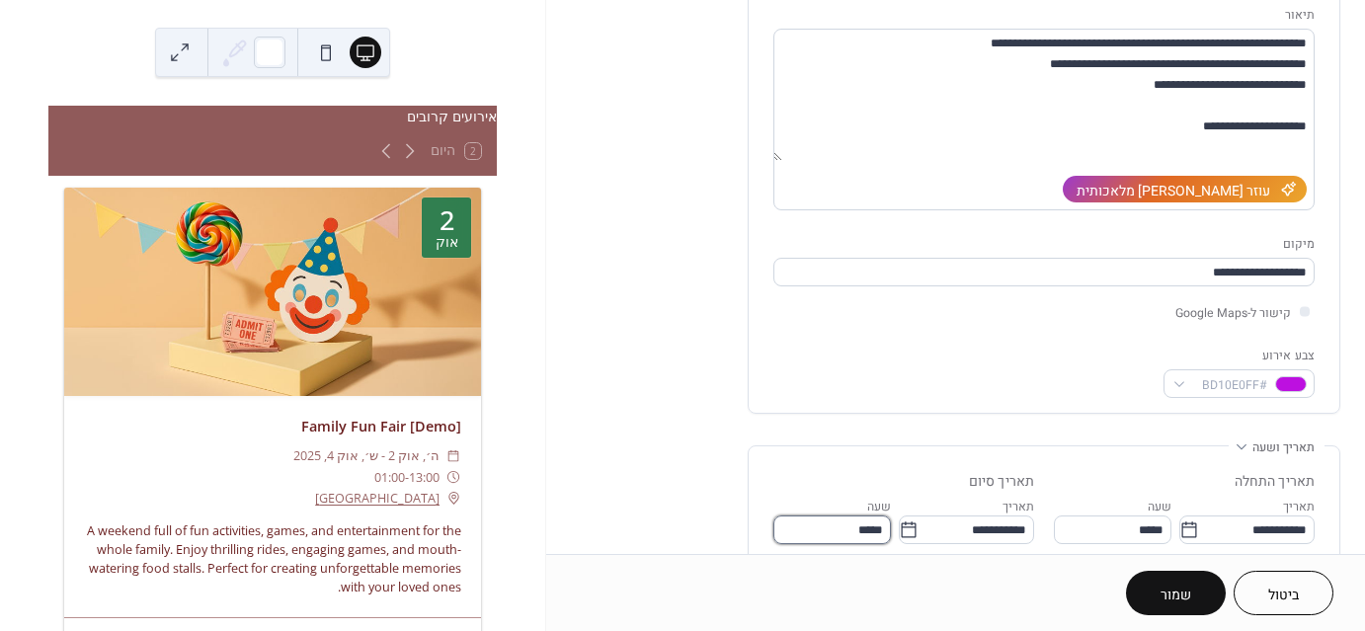
click at [835, 528] on input "*****" at bounding box center [832, 529] width 118 height 29
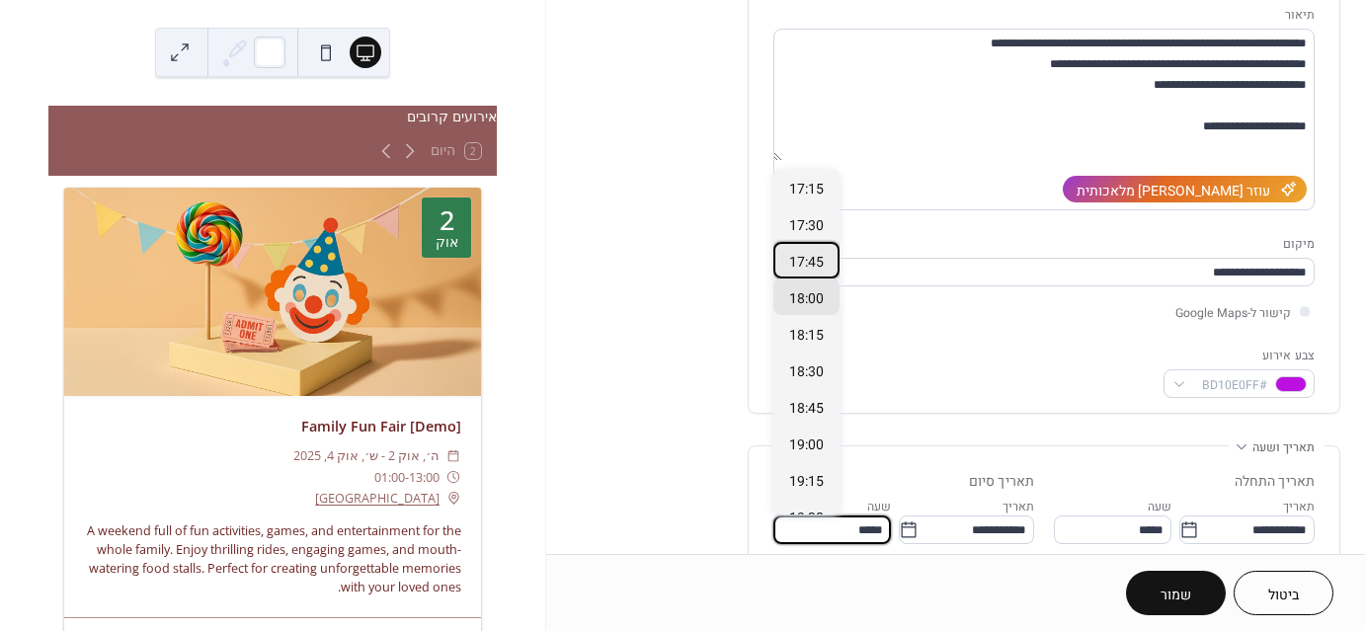
click at [804, 272] on div "17:45" at bounding box center [806, 260] width 66 height 37
type input "*****"
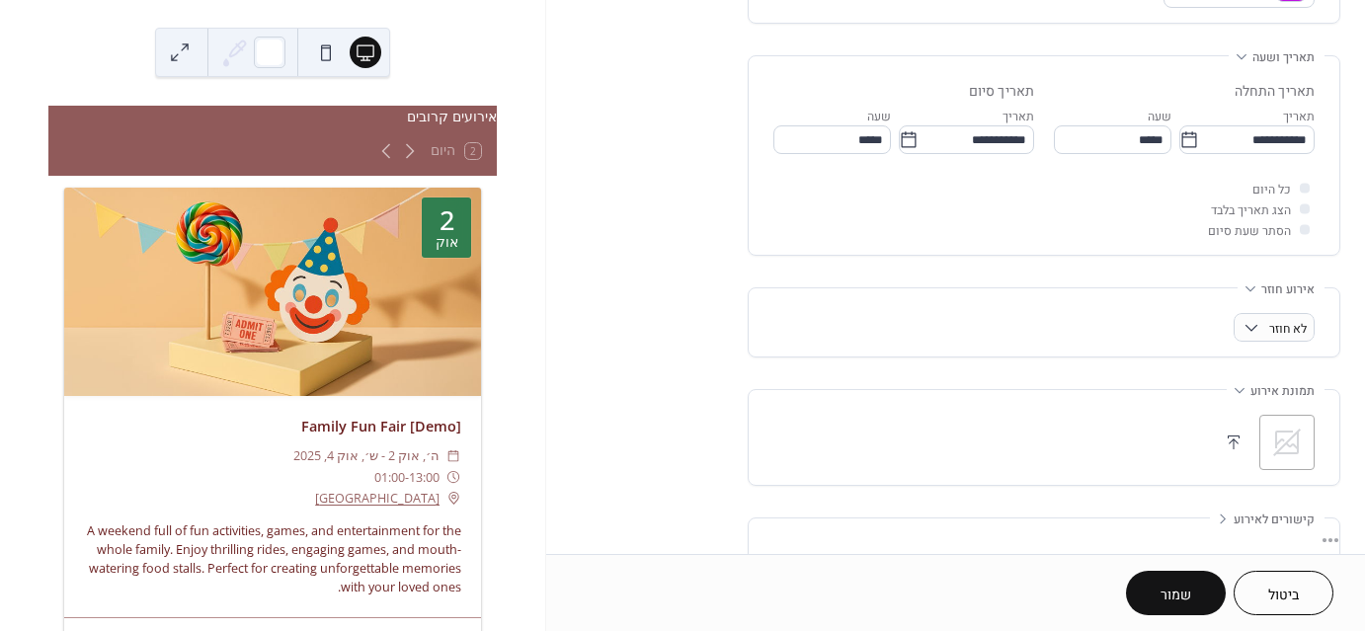
scroll to position [592, 0]
click at [1266, 437] on div ";" at bounding box center [1286, 437] width 55 height 55
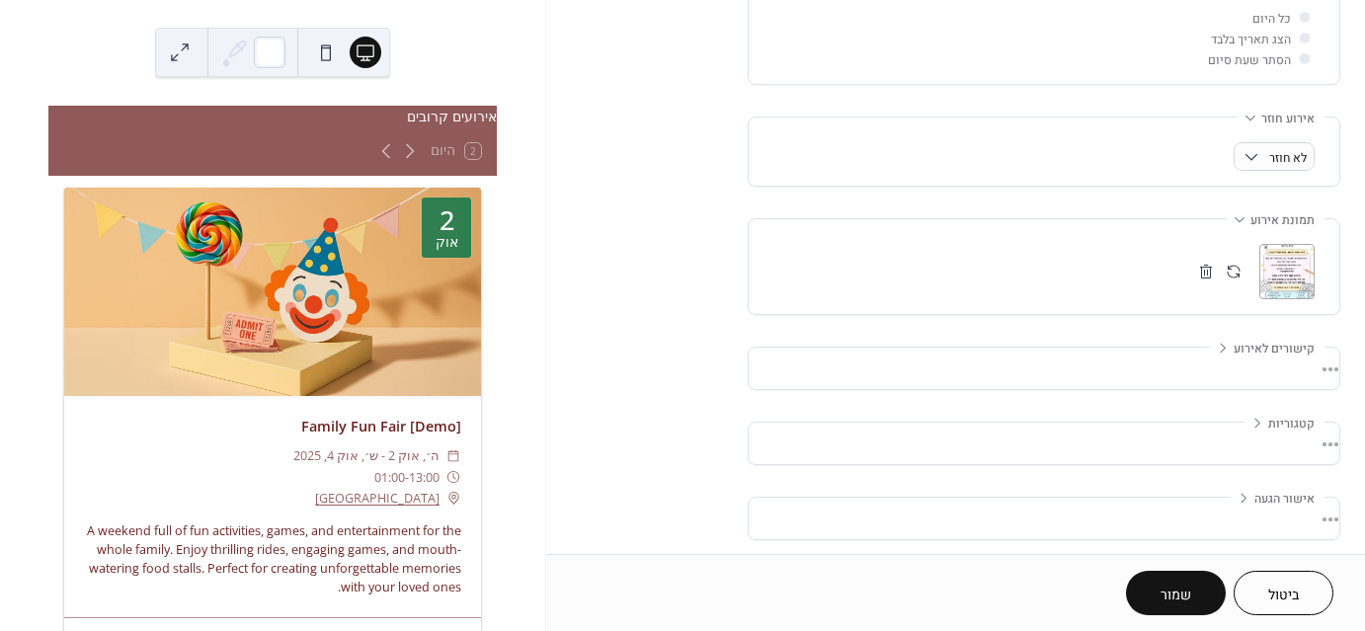
scroll to position [762, 0]
click at [1173, 585] on span "שמור" at bounding box center [1175, 595] width 31 height 21
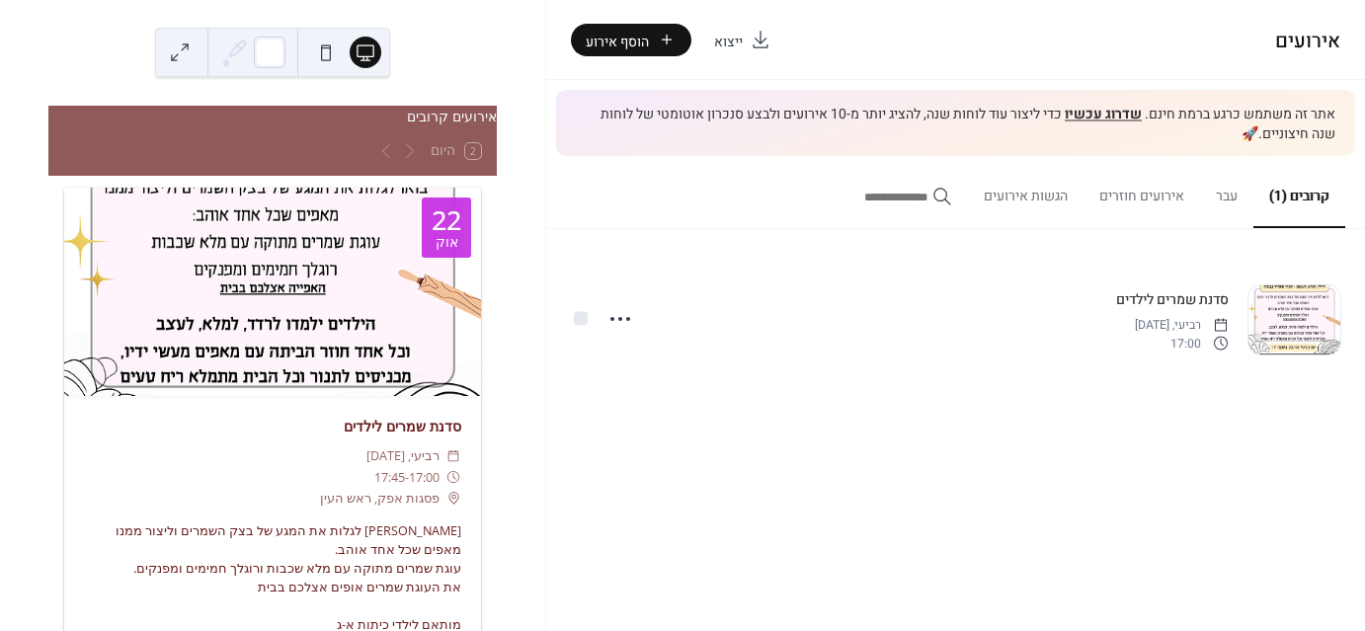
click at [309, 256] on div at bounding box center [272, 292] width 417 height 208
